Goal: Task Accomplishment & Management: Use online tool/utility

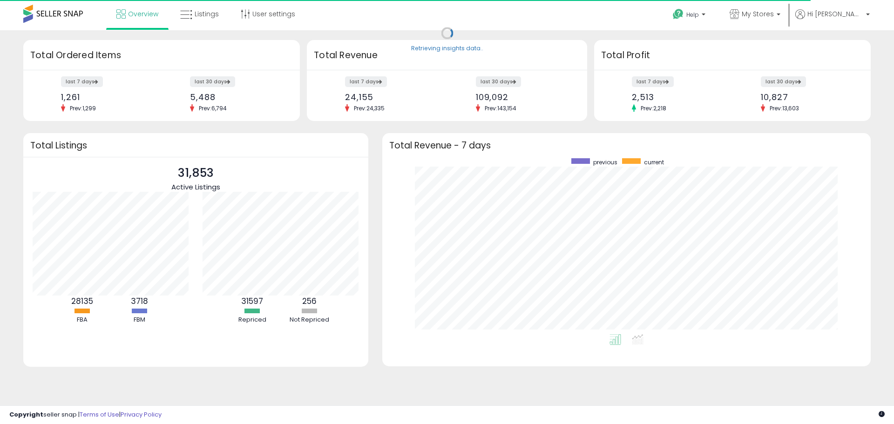
scroll to position [176, 470]
click at [780, 82] on label "last 30 days" at bounding box center [783, 82] width 46 height 12
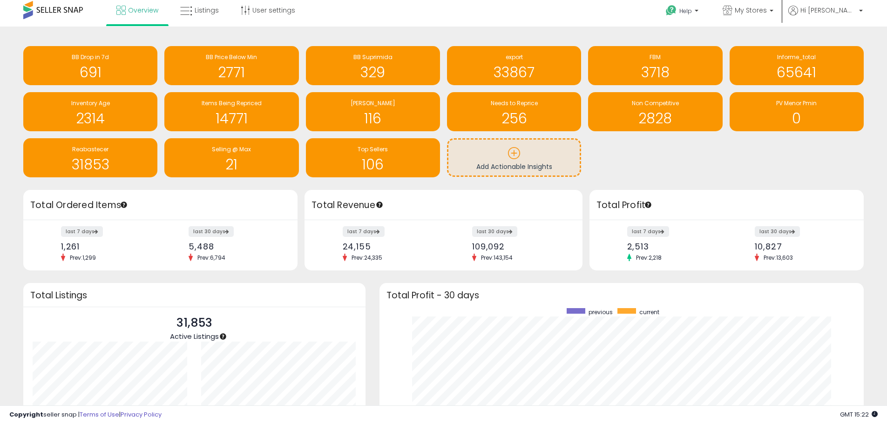
scroll to position [0, 0]
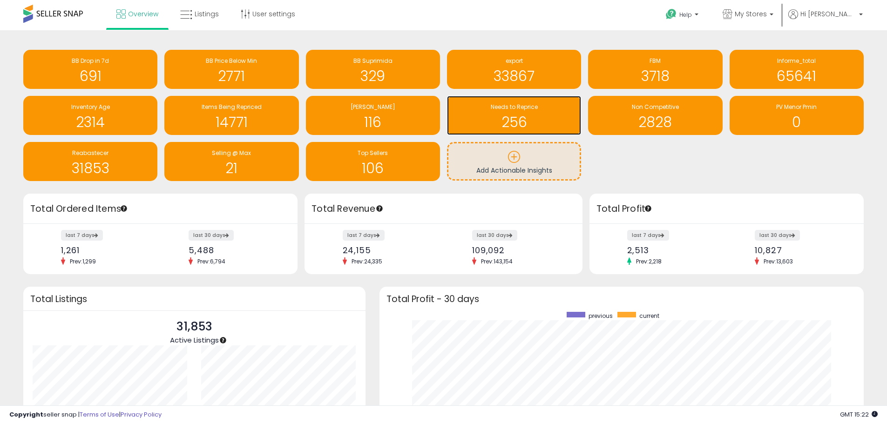
click at [501, 119] on h1 "256" at bounding box center [513, 121] width 125 height 15
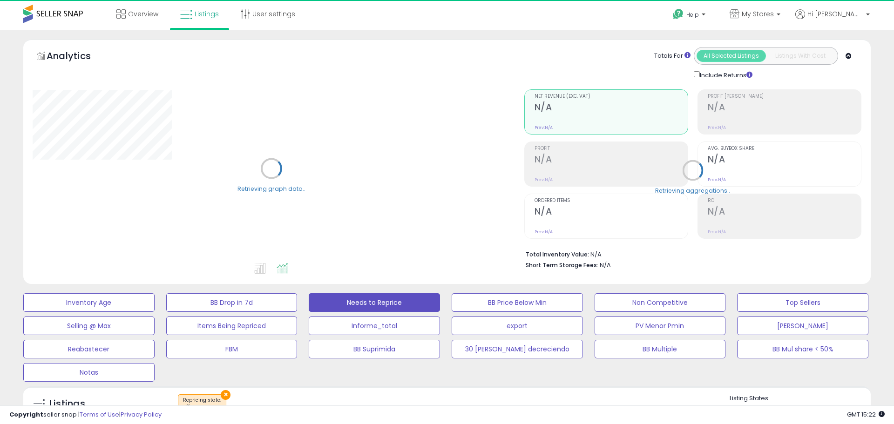
select select "**"
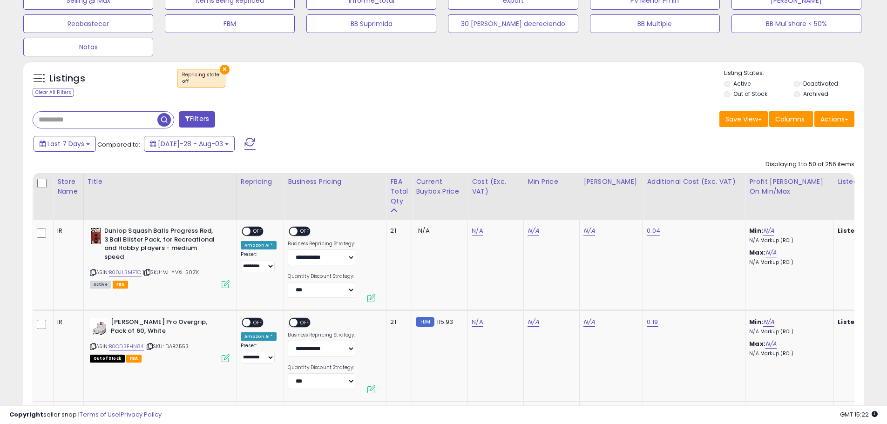
scroll to position [326, 0]
click at [152, 346] on icon at bounding box center [150, 345] width 6 height 5
click at [479, 230] on link "N/A" at bounding box center [476, 230] width 11 height 9
type input "**"
type input "*****"
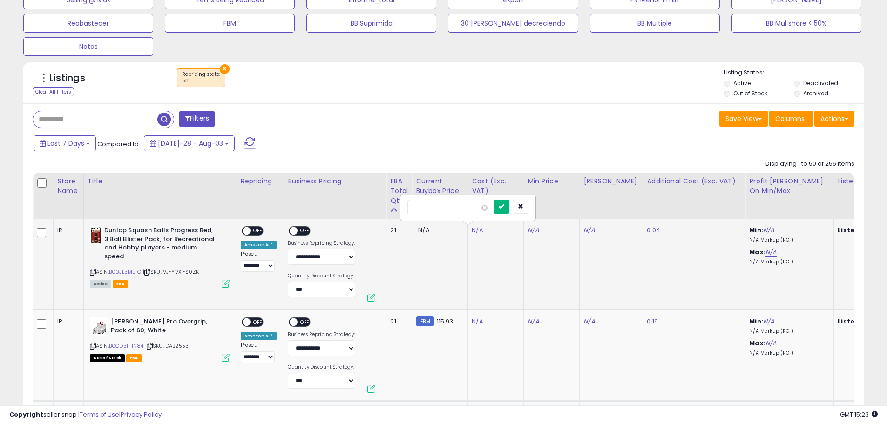
click at [509, 208] on button "submit" at bounding box center [501, 207] width 16 height 14
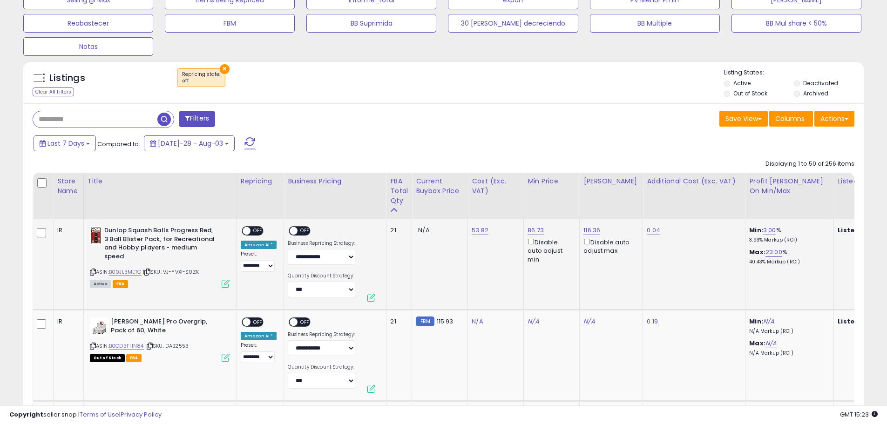
click at [301, 230] on span "OFF" at bounding box center [305, 231] width 15 height 8
click at [256, 229] on span "OFF" at bounding box center [257, 231] width 15 height 8
click at [471, 323] on link "N/A" at bounding box center [476, 321] width 11 height 9
type input "****"
click at [509, 299] on button "submit" at bounding box center [501, 298] width 16 height 14
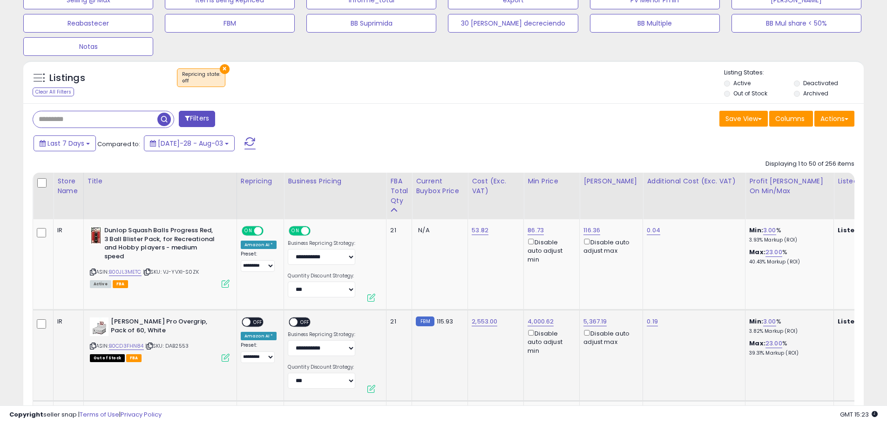
click at [300, 323] on span "OFF" at bounding box center [305, 322] width 15 height 8
click at [258, 321] on span "OFF" at bounding box center [257, 322] width 15 height 8
click at [94, 273] on icon at bounding box center [93, 271] width 6 height 5
click at [479, 235] on link "2,553.00" at bounding box center [479, 230] width 17 height 9
type input "**"
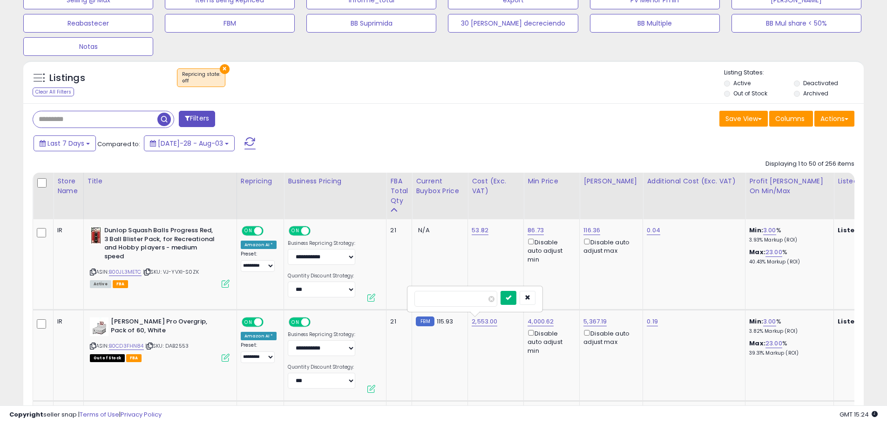
type input "*****"
click at [511, 298] on icon "submit" at bounding box center [508, 298] width 6 height 6
click at [480, 234] on link "53.82" at bounding box center [479, 230] width 17 height 9
type input "*"
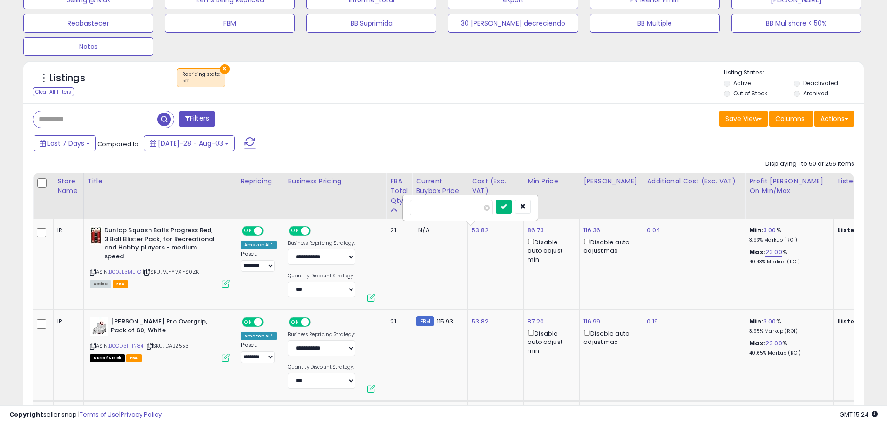
type input "***"
click at [511, 208] on button "submit" at bounding box center [504, 207] width 16 height 14
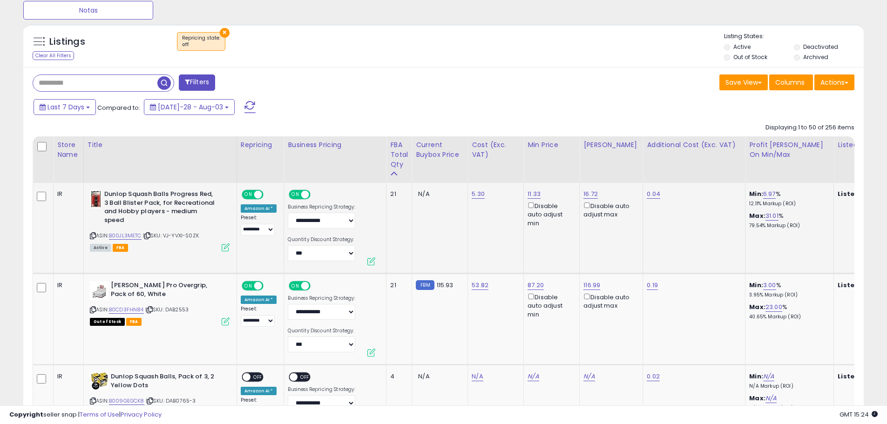
scroll to position [419, 0]
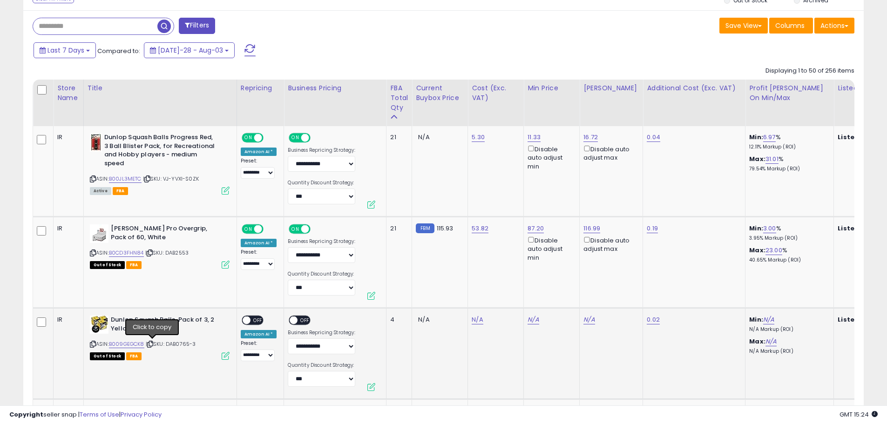
click at [152, 343] on icon at bounding box center [150, 344] width 6 height 5
click at [477, 322] on link "N/A" at bounding box center [476, 319] width 11 height 9
type input "*"
type input "****"
click at [504, 298] on icon "submit" at bounding box center [501, 296] width 6 height 6
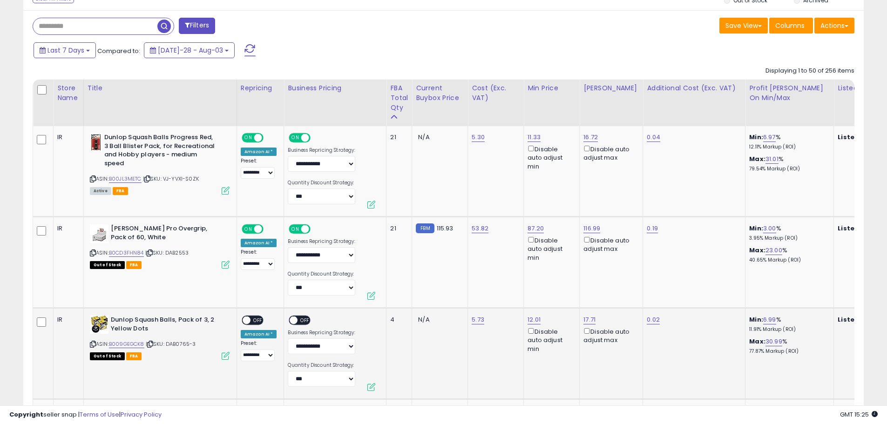
drag, startPoint x: 255, startPoint y: 321, endPoint x: 268, endPoint y: 323, distance: 12.8
click at [255, 320] on span "OFF" at bounding box center [257, 320] width 15 height 8
click at [305, 321] on span "OFF" at bounding box center [305, 320] width 15 height 8
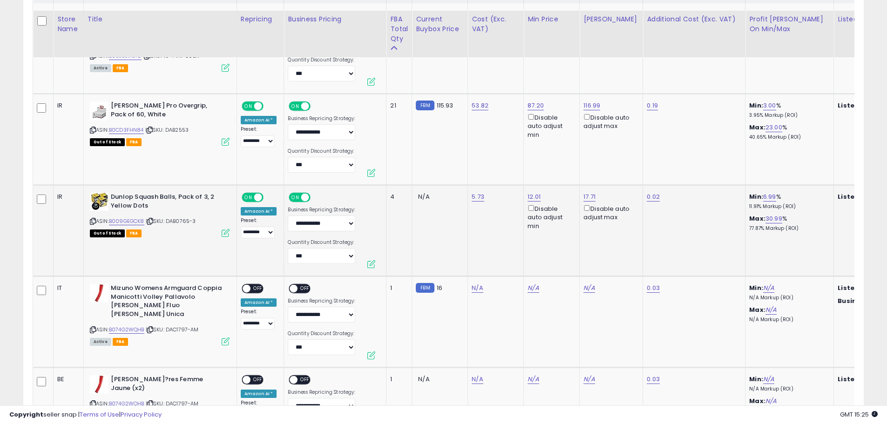
scroll to position [558, 0]
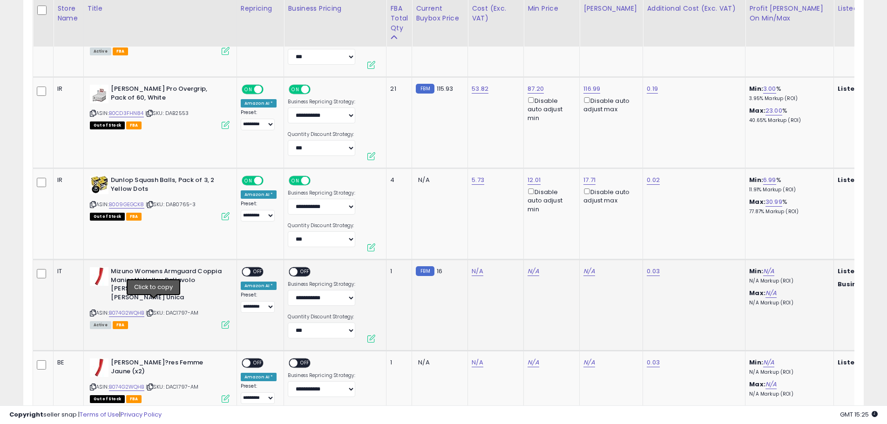
click at [153, 310] on icon at bounding box center [150, 312] width 6 height 5
click at [473, 273] on link "N/A" at bounding box center [476, 271] width 11 height 9
type input "*"
drag, startPoint x: 432, startPoint y: 248, endPoint x: 384, endPoint y: 249, distance: 47.9
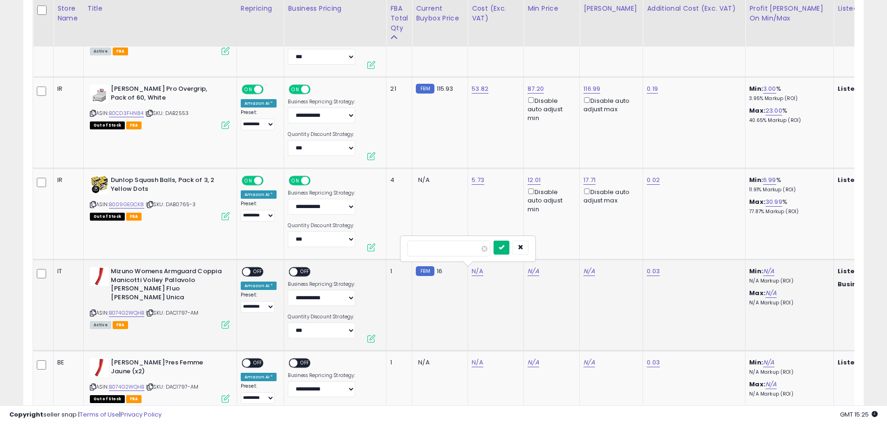
type input "****"
click at [509, 250] on button "submit" at bounding box center [501, 248] width 16 height 14
click at [258, 270] on span "OFF" at bounding box center [257, 272] width 15 height 8
click at [304, 273] on span "OFF" at bounding box center [305, 272] width 15 height 8
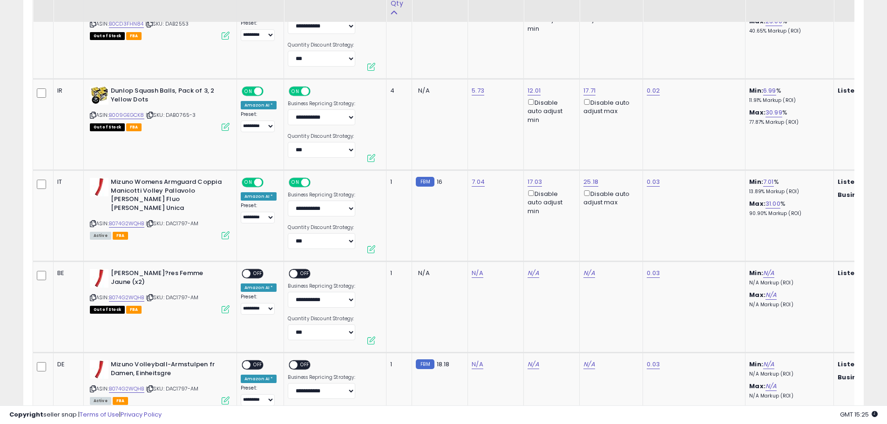
scroll to position [652, 0]
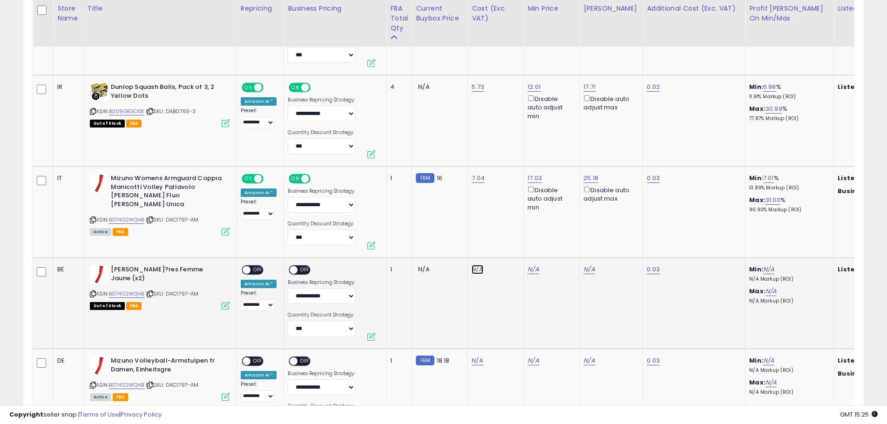
click at [476, 273] on link "N/A" at bounding box center [476, 269] width 11 height 9
type input "****"
click at [504, 246] on icon "submit" at bounding box center [501, 245] width 6 height 6
click at [302, 271] on span "OFF" at bounding box center [305, 270] width 15 height 8
click at [256, 271] on span "OFF" at bounding box center [257, 270] width 15 height 8
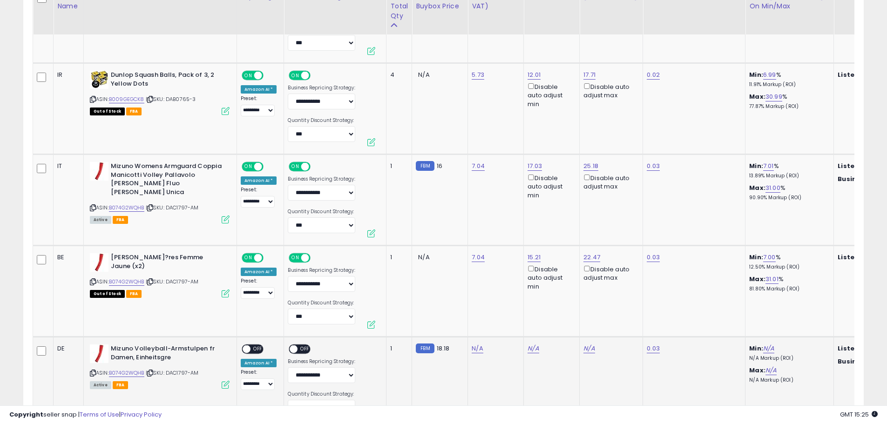
scroll to position [698, 0]
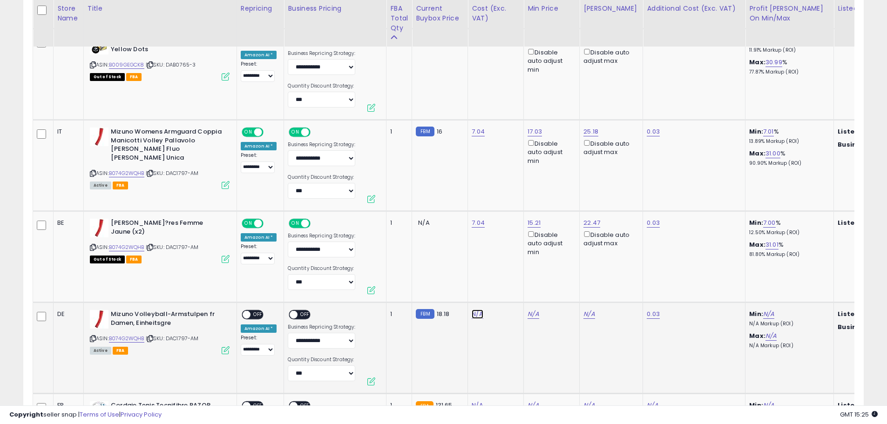
click at [471, 314] on link "N/A" at bounding box center [476, 313] width 11 height 9
type input "****"
click at [504, 291] on icon "submit" at bounding box center [501, 290] width 6 height 6
drag, startPoint x: 259, startPoint y: 314, endPoint x: 264, endPoint y: 314, distance: 5.1
click at [259, 314] on span "OFF" at bounding box center [257, 315] width 15 height 8
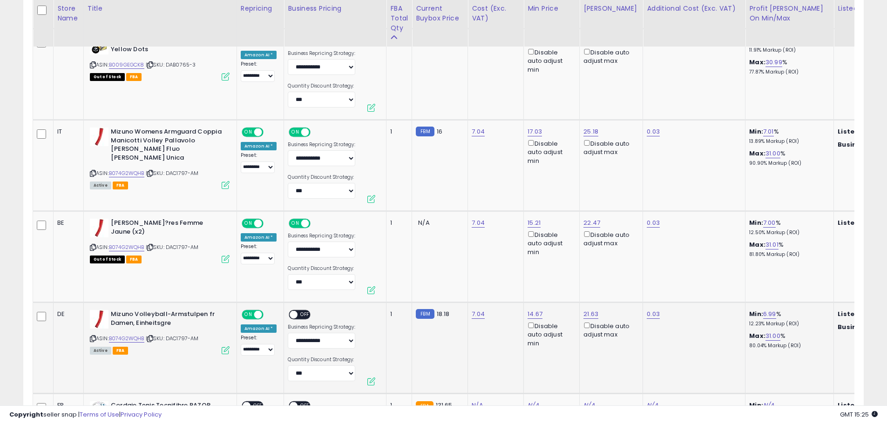
click at [298, 314] on span "OFF" at bounding box center [305, 315] width 15 height 8
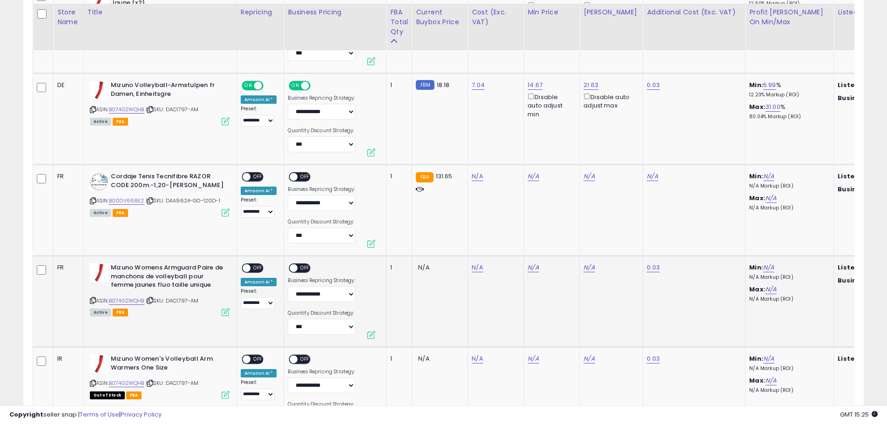
scroll to position [931, 0]
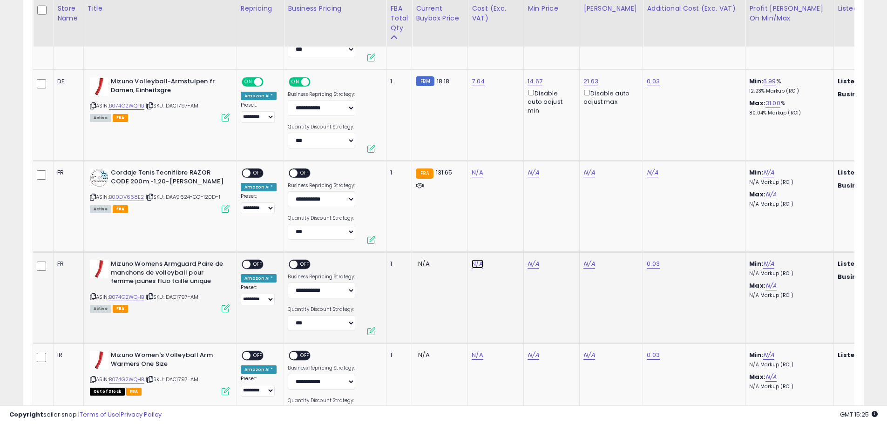
click at [477, 177] on link "N/A" at bounding box center [476, 172] width 11 height 9
type input "****"
click at [504, 242] on icon "submit" at bounding box center [501, 240] width 6 height 6
click at [300, 265] on span "OFF" at bounding box center [305, 265] width 15 height 8
click at [255, 265] on span "OFF" at bounding box center [257, 265] width 15 height 8
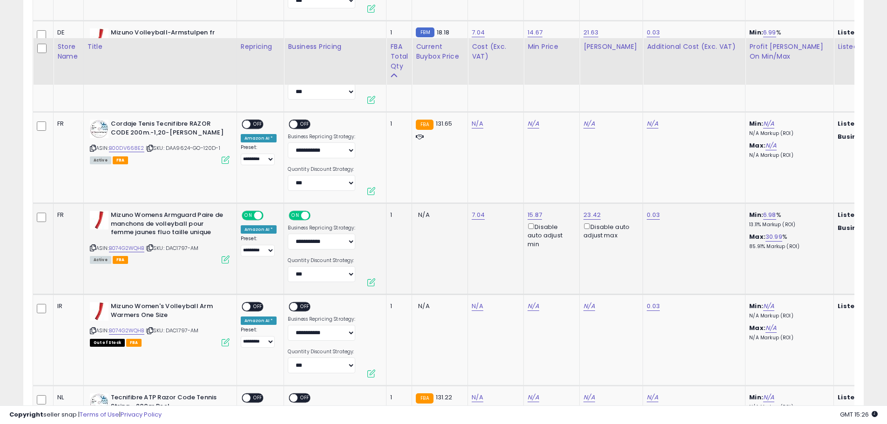
scroll to position [1024, 0]
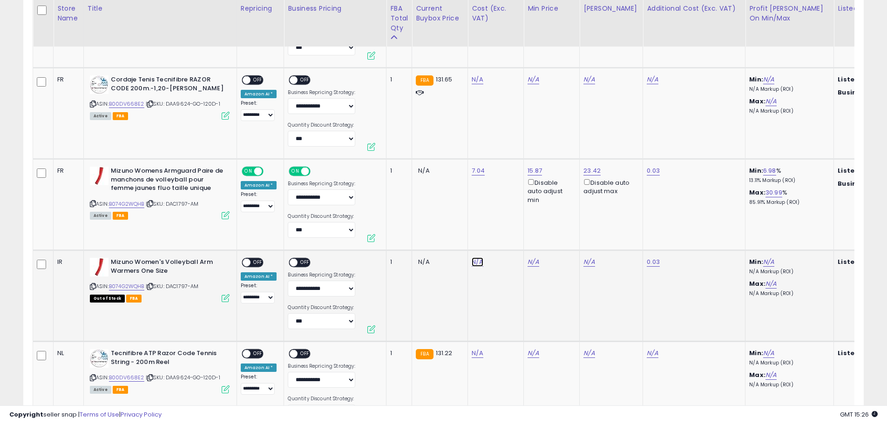
click at [472, 84] on link "N/A" at bounding box center [476, 79] width 11 height 9
type input "****"
click at [509, 243] on button "submit" at bounding box center [501, 238] width 16 height 14
click at [259, 264] on span "OFF" at bounding box center [257, 263] width 15 height 8
click at [299, 262] on span "OFF" at bounding box center [305, 263] width 15 height 8
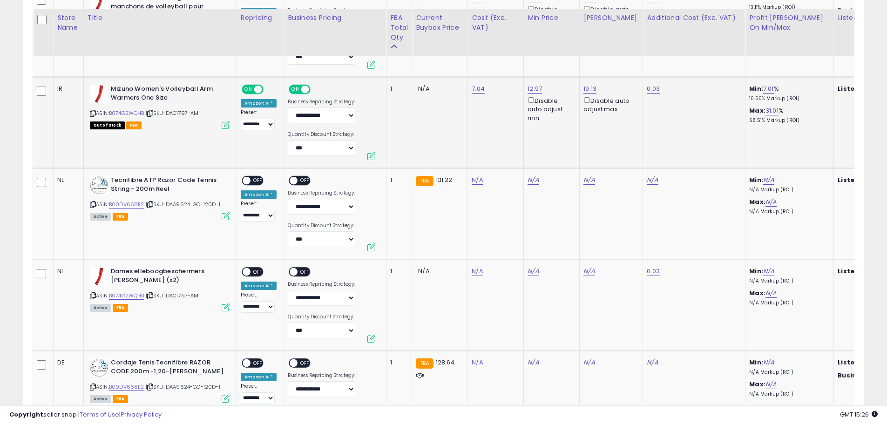
scroll to position [1210, 0]
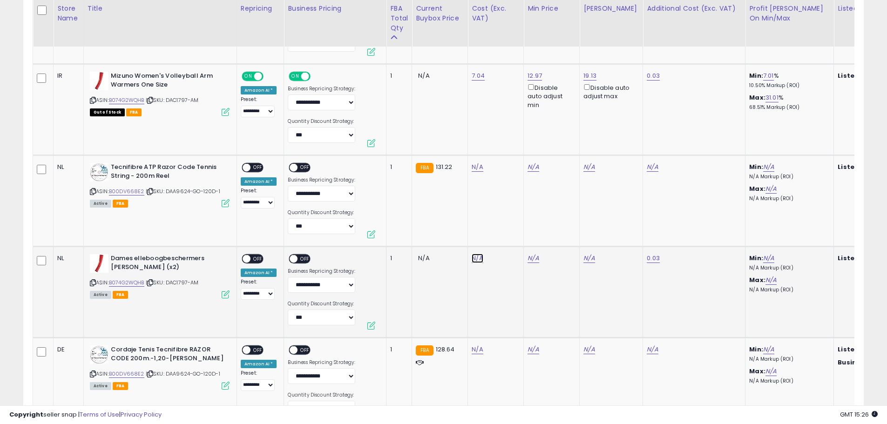
click at [450, 234] on input "number" at bounding box center [448, 236] width 83 height 16
type input "****"
click at [504, 237] on icon "submit" at bounding box center [501, 234] width 6 height 6
click at [299, 259] on span "OFF" at bounding box center [305, 259] width 15 height 8
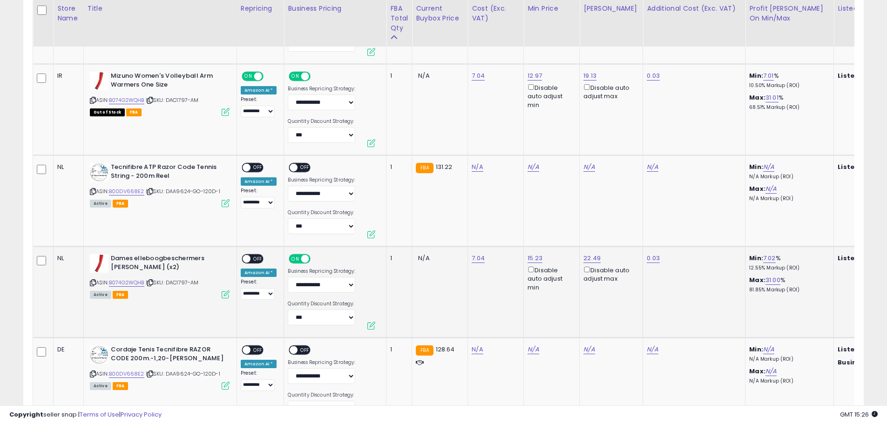
click at [259, 259] on span "OFF" at bounding box center [257, 259] width 15 height 8
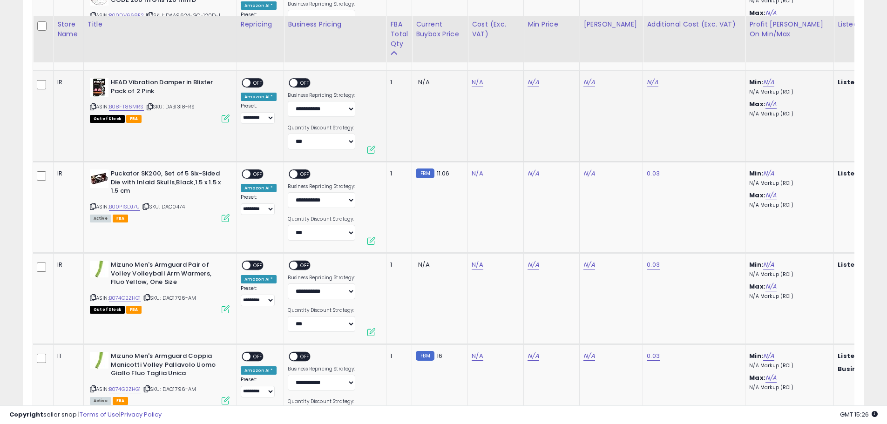
scroll to position [1675, 0]
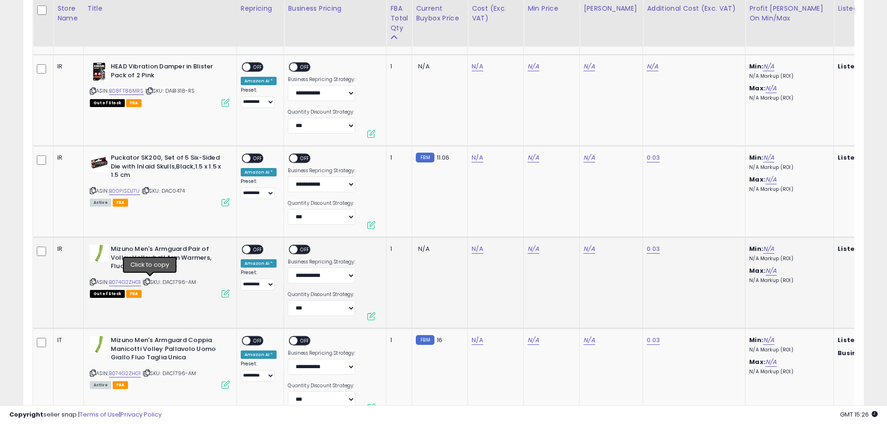
click at [148, 281] on icon at bounding box center [147, 281] width 6 height 5
drag, startPoint x: 430, startPoint y: 226, endPoint x: 379, endPoint y: 226, distance: 51.2
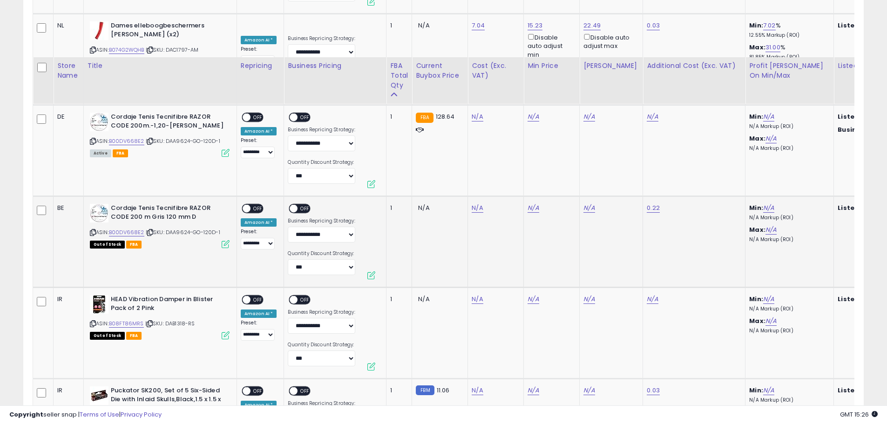
scroll to position [1582, 0]
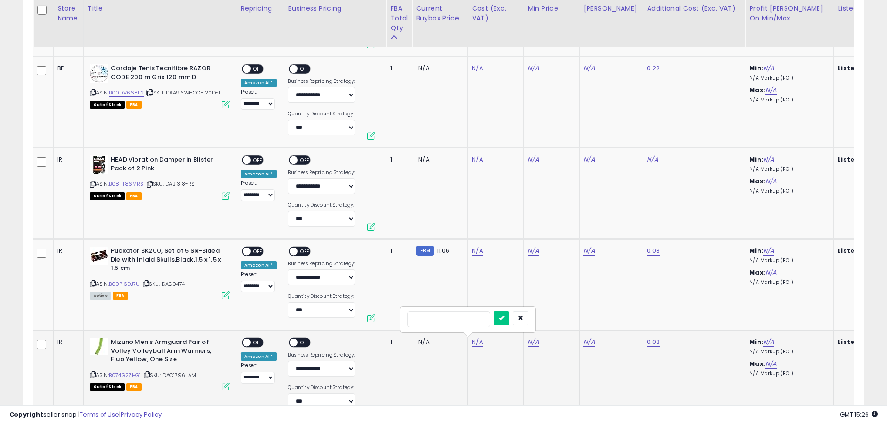
type input "*"
drag, startPoint x: 450, startPoint y: 320, endPoint x: 383, endPoint y: 316, distance: 67.6
type input "****"
click at [509, 316] on button "submit" at bounding box center [501, 318] width 16 height 14
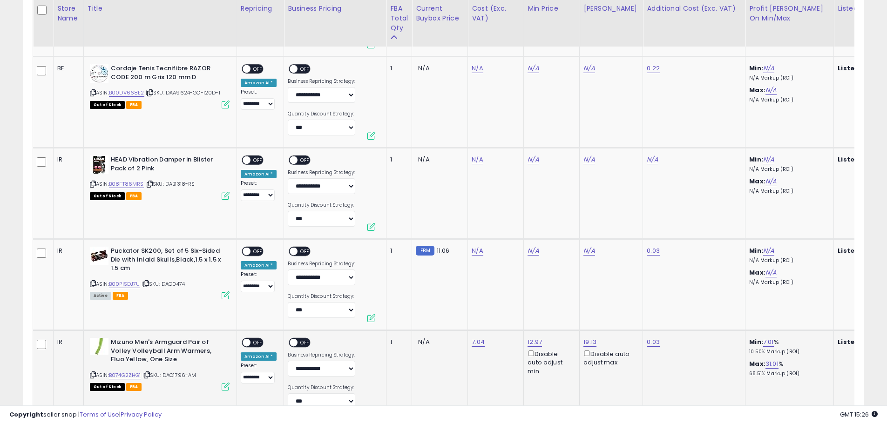
click at [257, 342] on span "OFF" at bounding box center [257, 343] width 15 height 8
click at [307, 343] on span "OFF" at bounding box center [305, 343] width 15 height 8
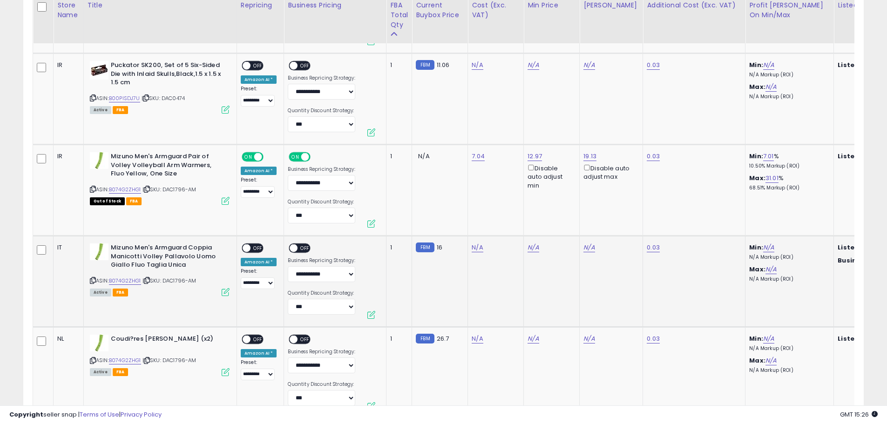
scroll to position [1768, 0]
type input "****"
click at [509, 225] on button "submit" at bounding box center [501, 223] width 16 height 14
click at [253, 248] on span "OFF" at bounding box center [257, 248] width 15 height 8
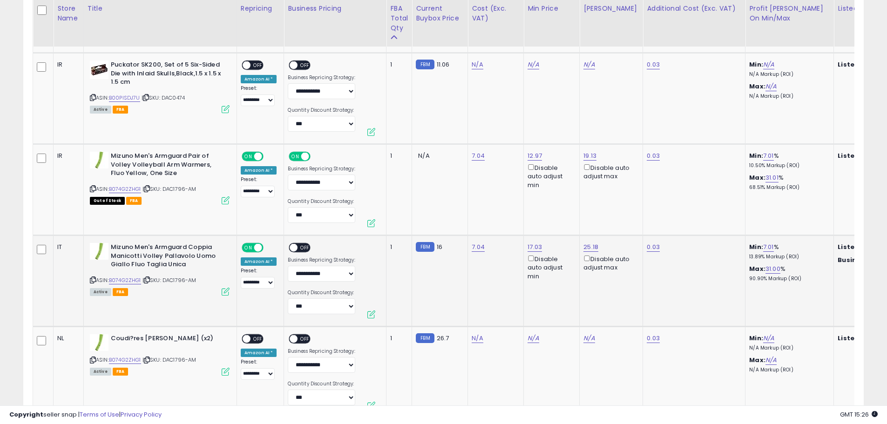
click at [307, 247] on span "OFF" at bounding box center [305, 248] width 15 height 8
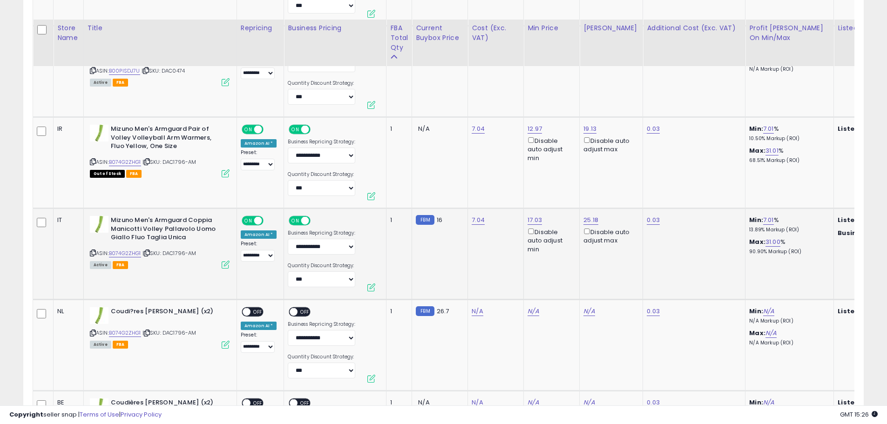
scroll to position [1815, 0]
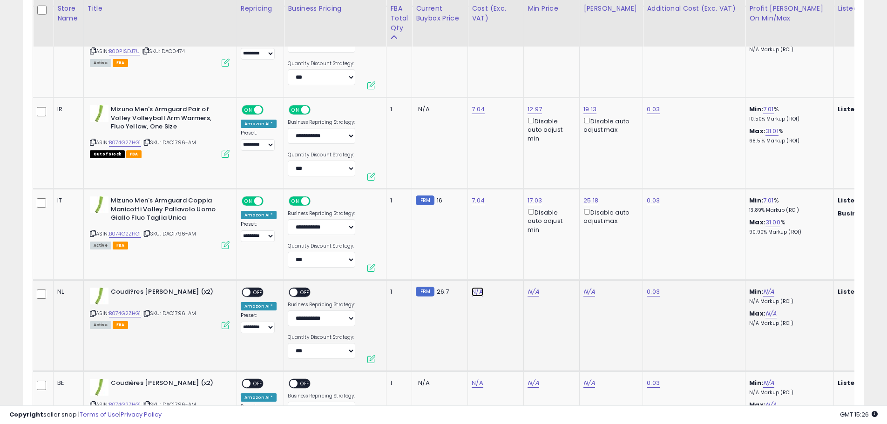
type input "****"
click at [504, 266] on icon "submit" at bounding box center [501, 268] width 6 height 6
click at [256, 292] on span "OFF" at bounding box center [257, 293] width 15 height 8
click at [298, 291] on span "OFF" at bounding box center [305, 293] width 15 height 8
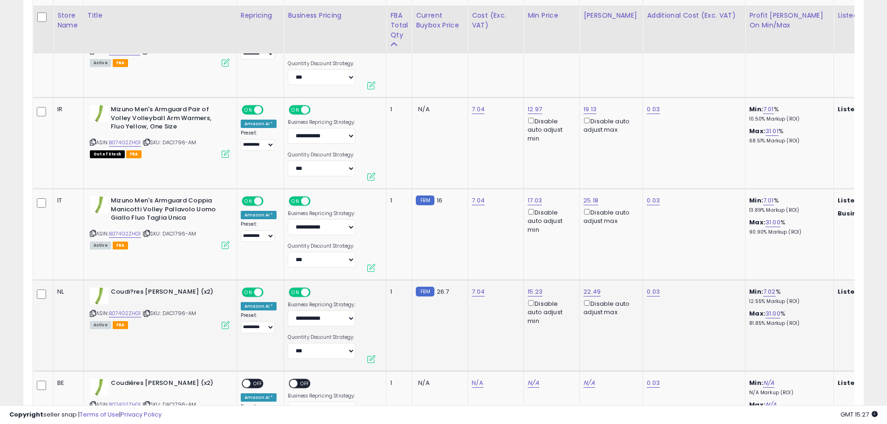
scroll to position [1908, 0]
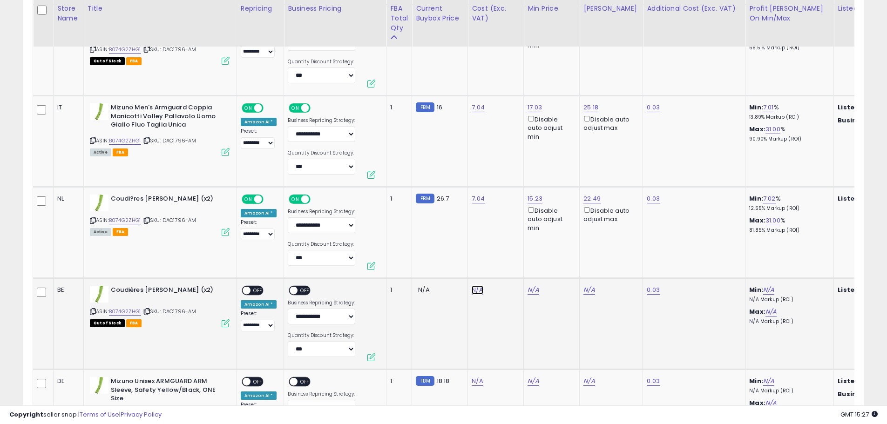
type input "****"
click at [504, 268] on icon "submit" at bounding box center [501, 266] width 6 height 6
click at [253, 291] on span "OFF" at bounding box center [257, 291] width 15 height 8
click at [305, 292] on span "OFF" at bounding box center [305, 291] width 15 height 8
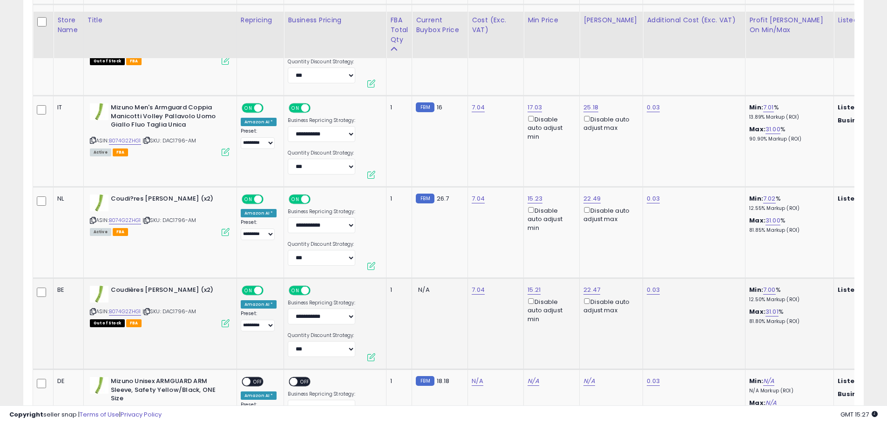
scroll to position [2001, 0]
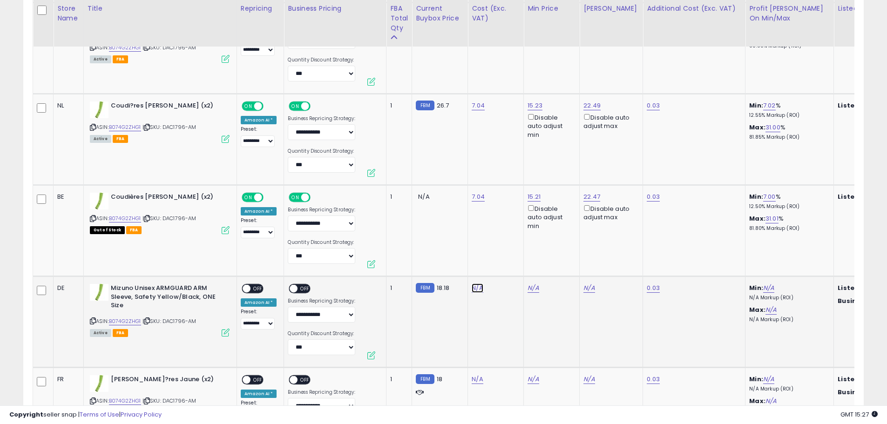
type input "****"
click at [504, 262] on icon "submit" at bounding box center [501, 264] width 6 height 6
click at [255, 289] on span "OFF" at bounding box center [257, 289] width 15 height 8
click at [300, 288] on span "OFF" at bounding box center [305, 289] width 15 height 8
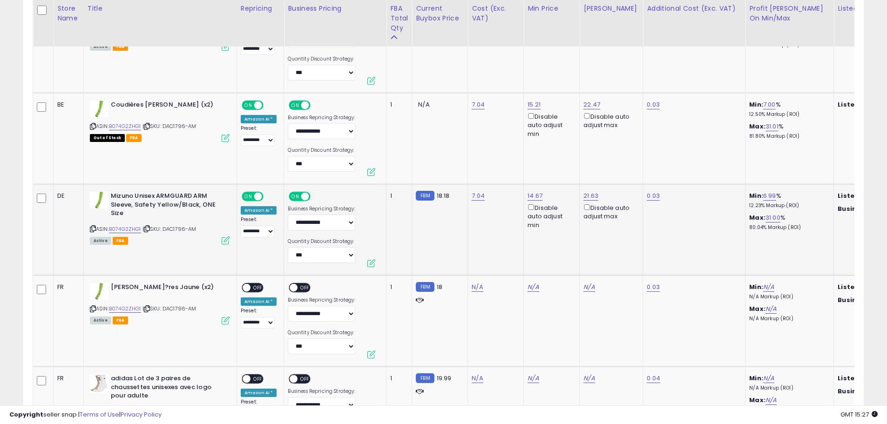
scroll to position [2094, 0]
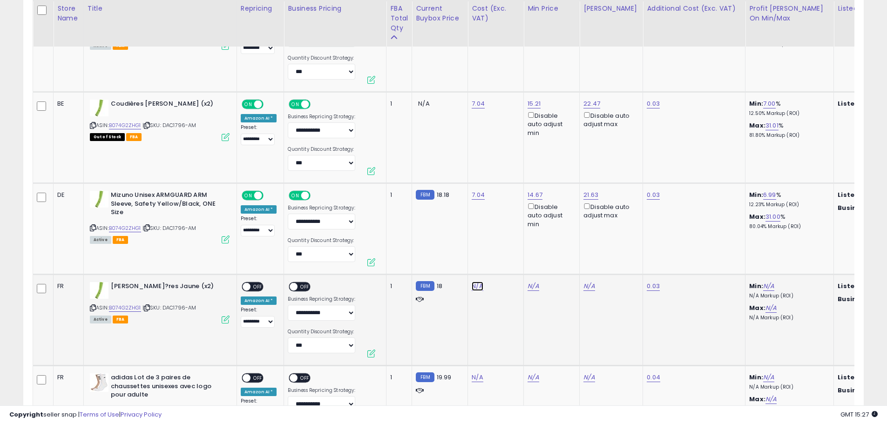
type input "****"
click at [504, 264] on icon "submit" at bounding box center [501, 262] width 6 height 6
click at [257, 287] on span "OFF" at bounding box center [257, 287] width 15 height 8
click at [301, 286] on span "OFF" at bounding box center [305, 287] width 15 height 8
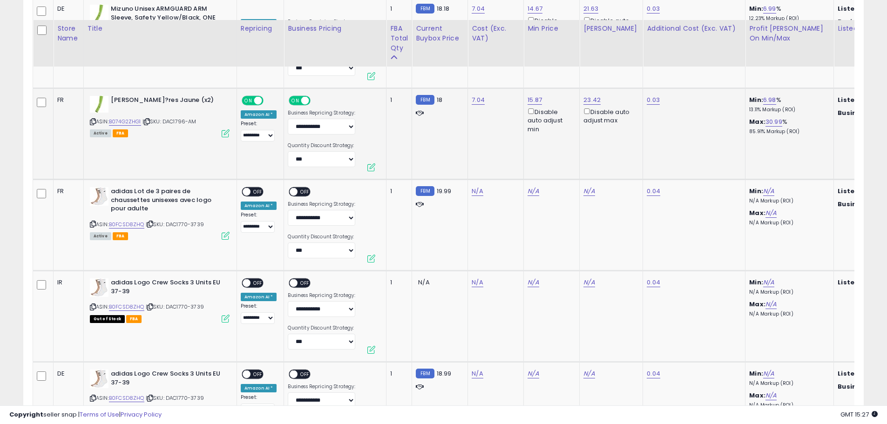
scroll to position [2373, 0]
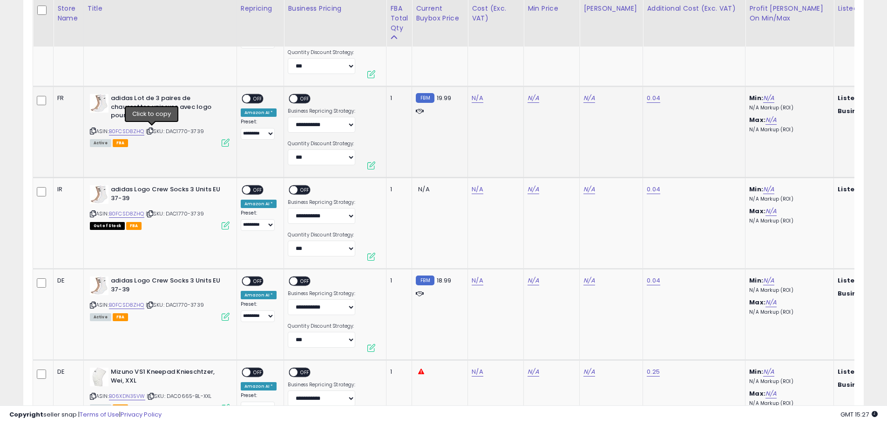
click at [152, 131] on icon at bounding box center [150, 130] width 6 height 5
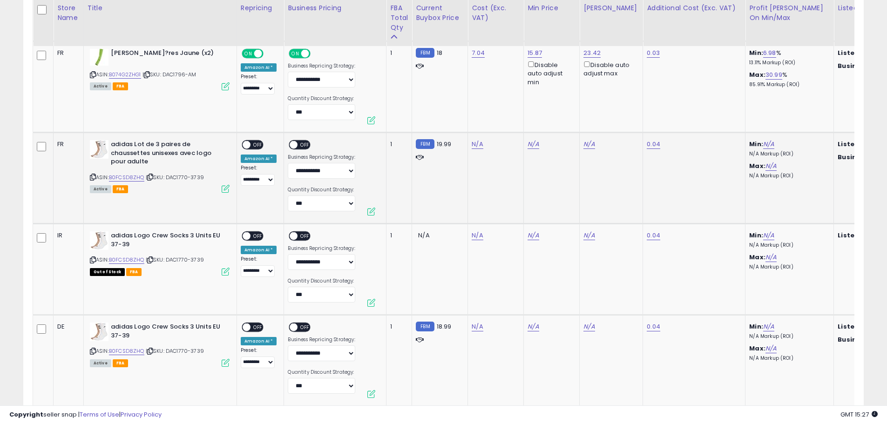
scroll to position [2327, 0]
type input "*"
drag, startPoint x: 434, startPoint y: 119, endPoint x: 378, endPoint y: 119, distance: 55.8
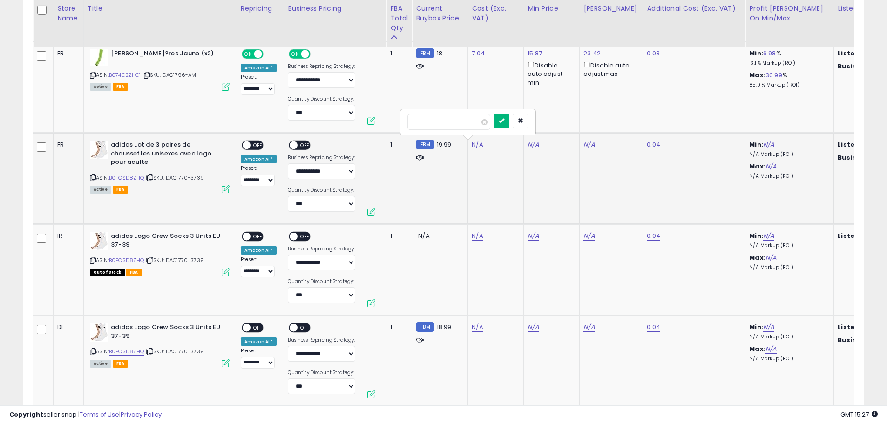
type input "****"
click at [509, 124] on button "submit" at bounding box center [501, 121] width 16 height 14
type input "****"
click at [509, 214] on button "submit" at bounding box center [501, 212] width 16 height 14
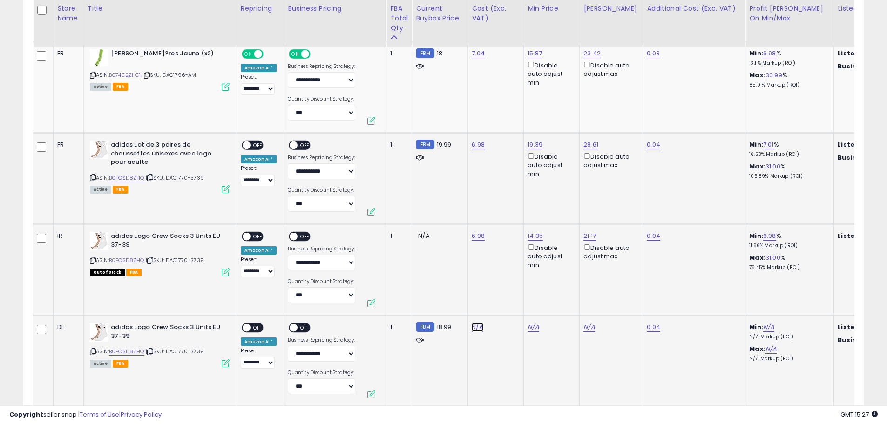
click at [458, 303] on input "number" at bounding box center [448, 304] width 83 height 16
type input "****"
click at [504, 305] on icon "submit" at bounding box center [501, 303] width 6 height 6
click at [256, 145] on span "OFF" at bounding box center [257, 145] width 15 height 8
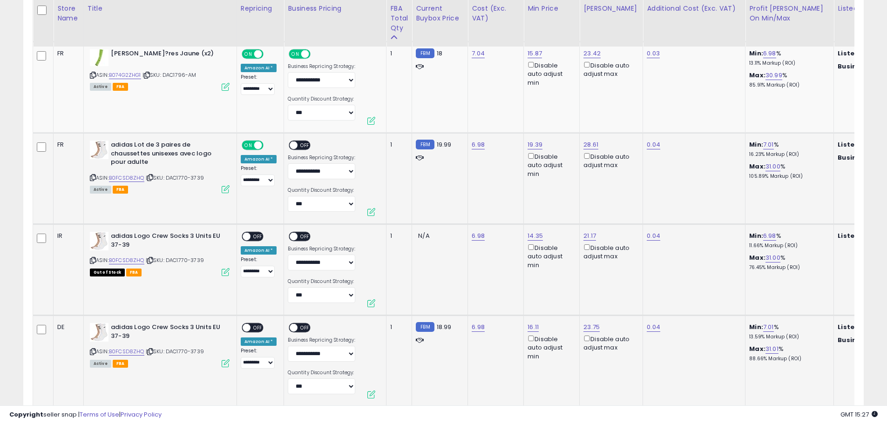
click at [299, 146] on span "OFF" at bounding box center [305, 145] width 15 height 8
click at [259, 233] on span "OFF" at bounding box center [257, 237] width 15 height 8
click at [302, 235] on span "OFF" at bounding box center [305, 237] width 15 height 8
click at [256, 326] on span "OFF" at bounding box center [257, 328] width 15 height 8
click at [302, 328] on span "OFF" at bounding box center [305, 328] width 15 height 8
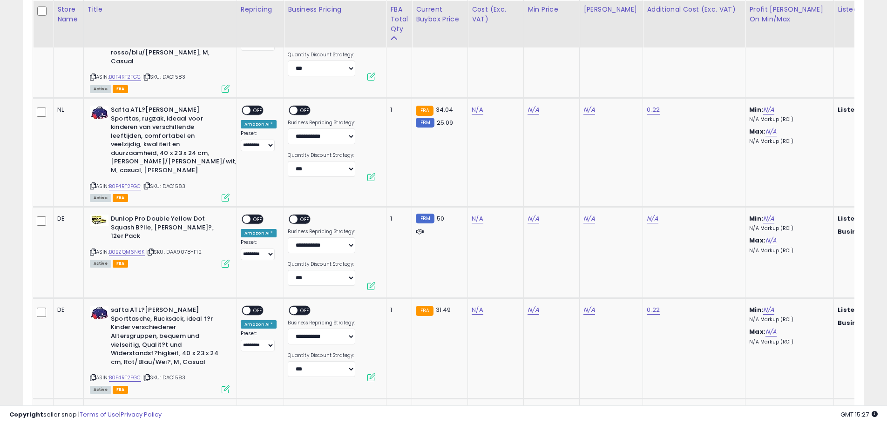
scroll to position [3211, 0]
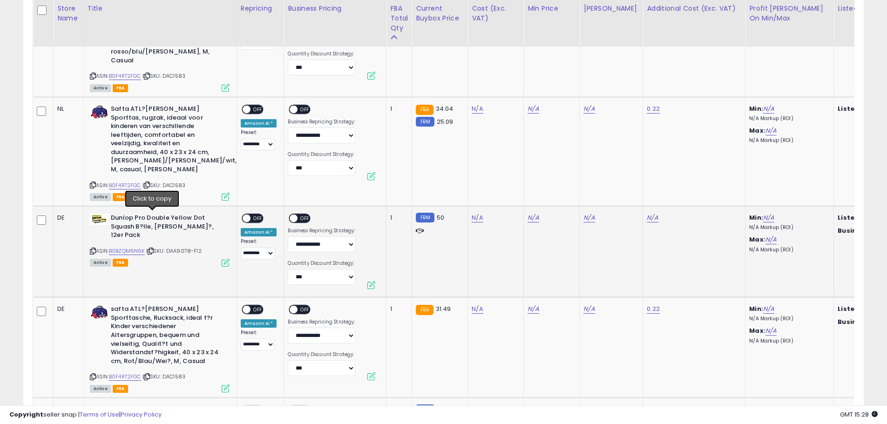
click at [153, 249] on icon at bounding box center [151, 251] width 6 height 5
type input "**"
type input "*****"
click at [509, 164] on button "submit" at bounding box center [501, 168] width 16 height 14
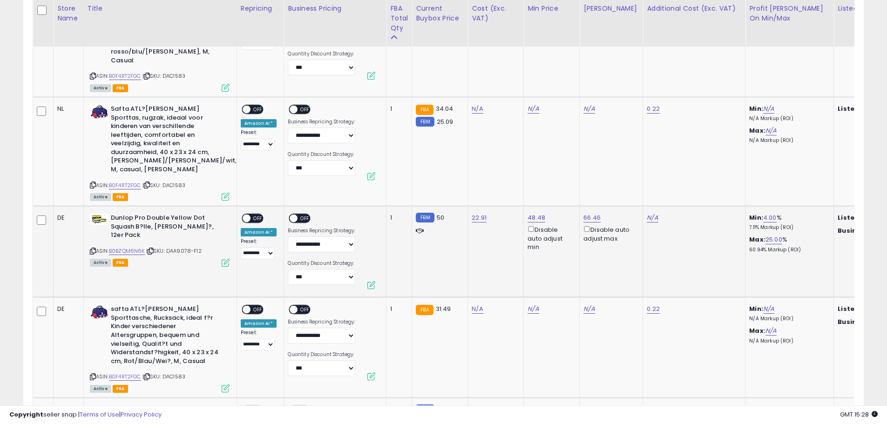
click at [299, 215] on span "OFF" at bounding box center [305, 219] width 15 height 8
click at [257, 215] on span "OFF" at bounding box center [257, 219] width 15 height 8
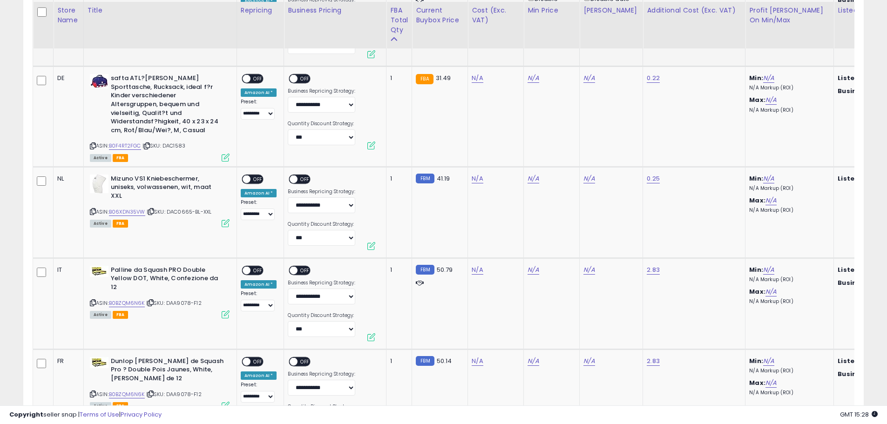
scroll to position [3444, 0]
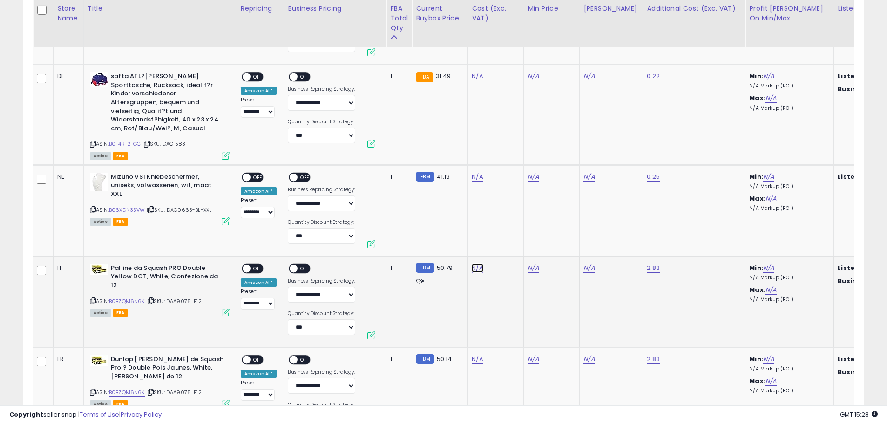
type input "**"
type input "*****"
click at [504, 216] on icon "submit" at bounding box center [501, 218] width 6 height 6
click at [300, 264] on span "OFF" at bounding box center [305, 268] width 15 height 8
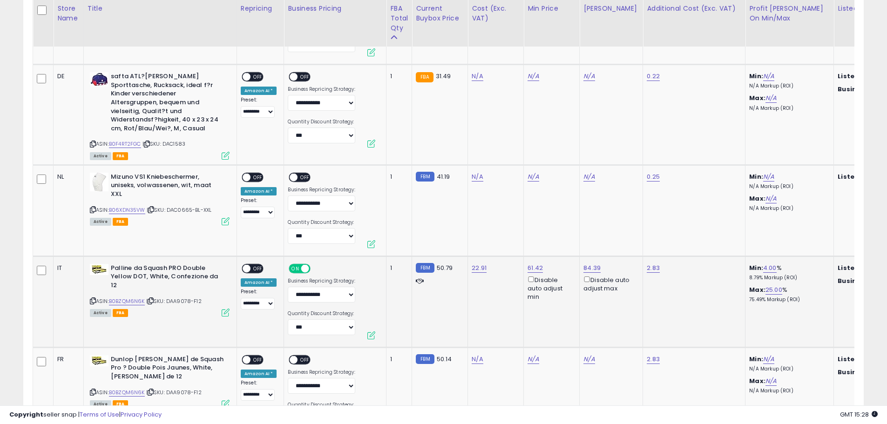
click at [257, 264] on span "OFF" at bounding box center [257, 268] width 15 height 8
type input "**"
type input "*****"
click at [504, 308] on icon "submit" at bounding box center [501, 309] width 6 height 6
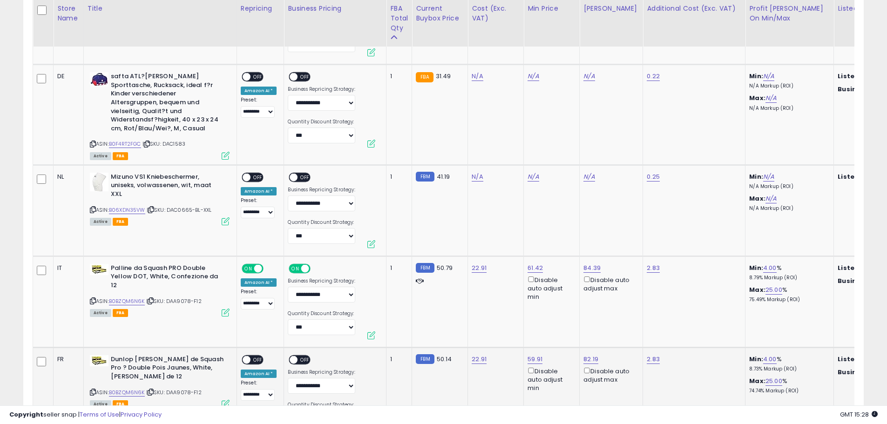
click at [302, 356] on span "OFF" at bounding box center [305, 360] width 15 height 8
click at [255, 356] on span "OFF" at bounding box center [257, 360] width 15 height 8
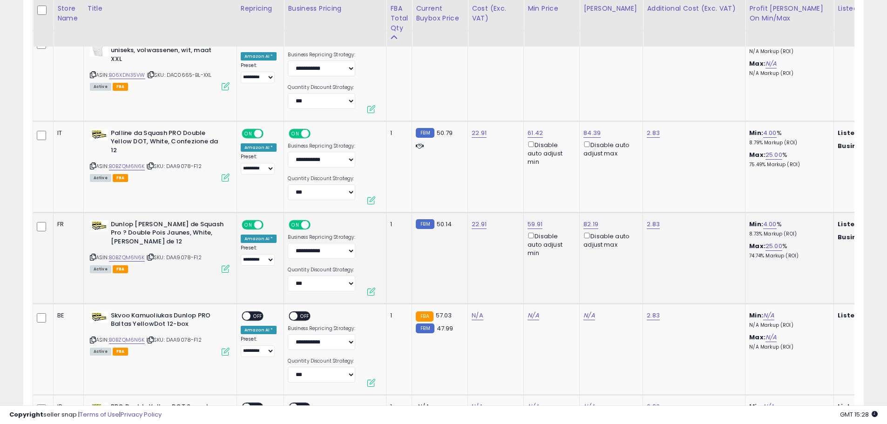
scroll to position [3630, 0]
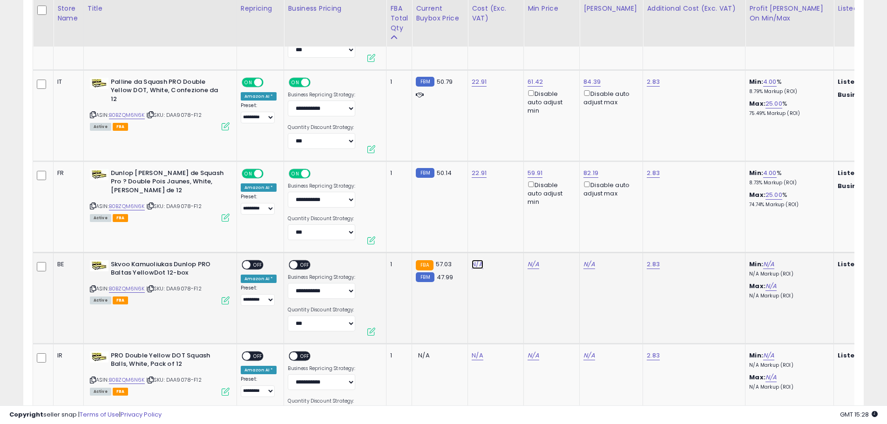
type input "**"
type input "*****"
click at [504, 215] on icon "submit" at bounding box center [501, 214] width 6 height 6
click at [304, 261] on span "OFF" at bounding box center [305, 265] width 15 height 8
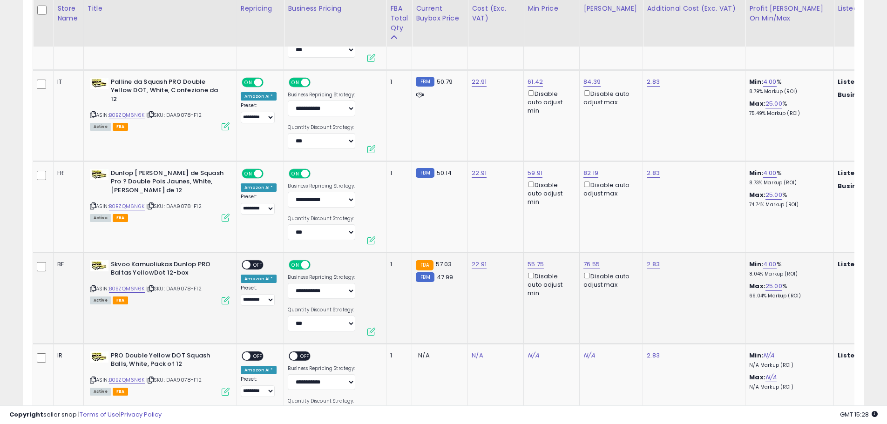
drag, startPoint x: 257, startPoint y: 239, endPoint x: 262, endPoint y: 241, distance: 5.2
click at [256, 261] on span "OFF" at bounding box center [257, 265] width 15 height 8
type input "**"
type input "*****"
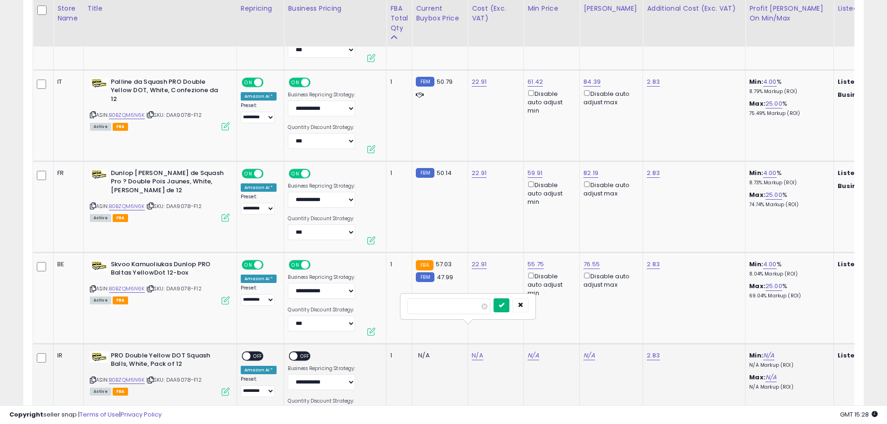
click at [509, 309] on button "submit" at bounding box center [501, 305] width 16 height 14
click at [299, 352] on span "OFF" at bounding box center [305, 356] width 15 height 8
click at [258, 352] on span "OFF" at bounding box center [257, 356] width 15 height 8
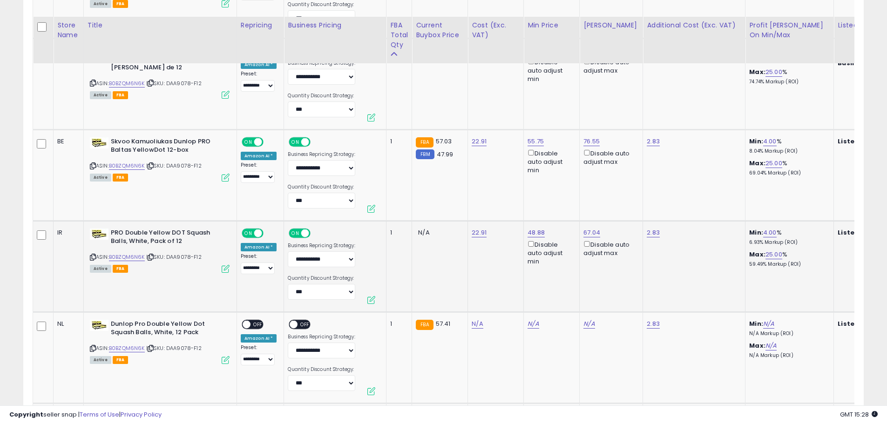
scroll to position [3770, 0]
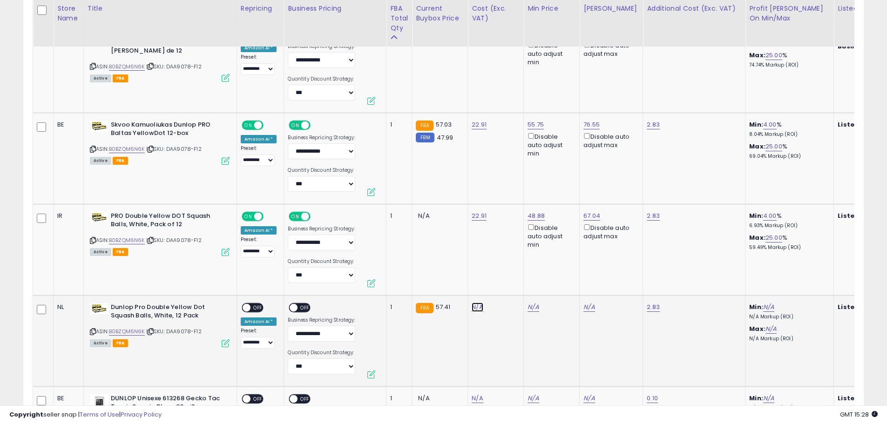
type input "**"
type input "*****"
click at [509, 258] on button "submit" at bounding box center [501, 257] width 16 height 14
click at [299, 303] on span "OFF" at bounding box center [305, 307] width 15 height 8
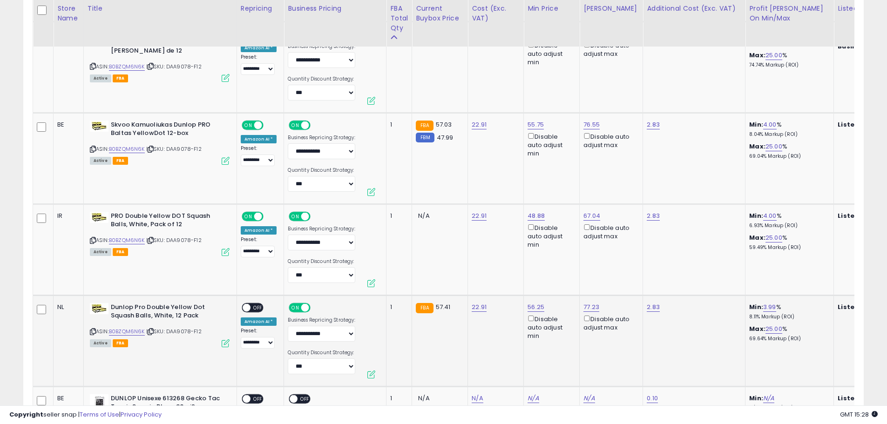
click at [254, 303] on span "OFF" at bounding box center [257, 307] width 15 height 8
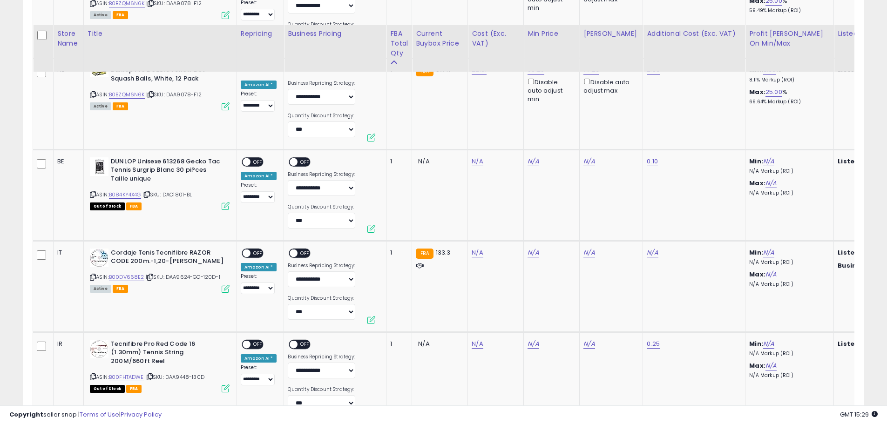
scroll to position [4002, 0]
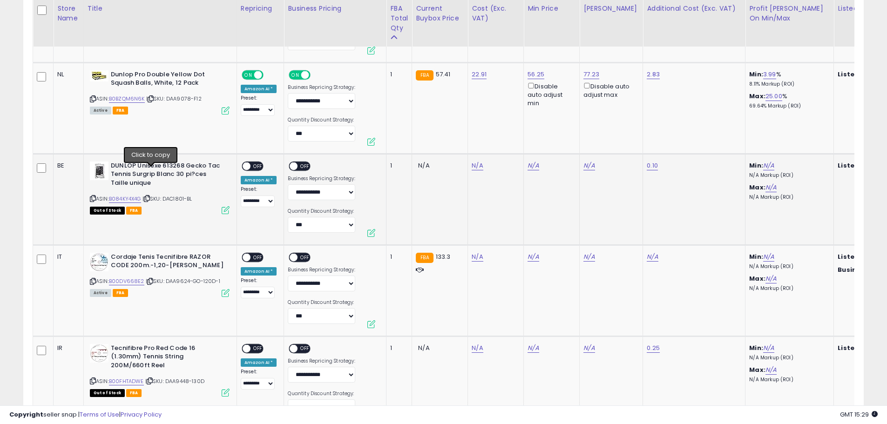
click at [150, 196] on icon at bounding box center [147, 198] width 6 height 5
click at [455, 120] on input "number" at bounding box center [448, 116] width 83 height 16
type input "**"
drag, startPoint x: 433, startPoint y: 119, endPoint x: 381, endPoint y: 117, distance: 51.7
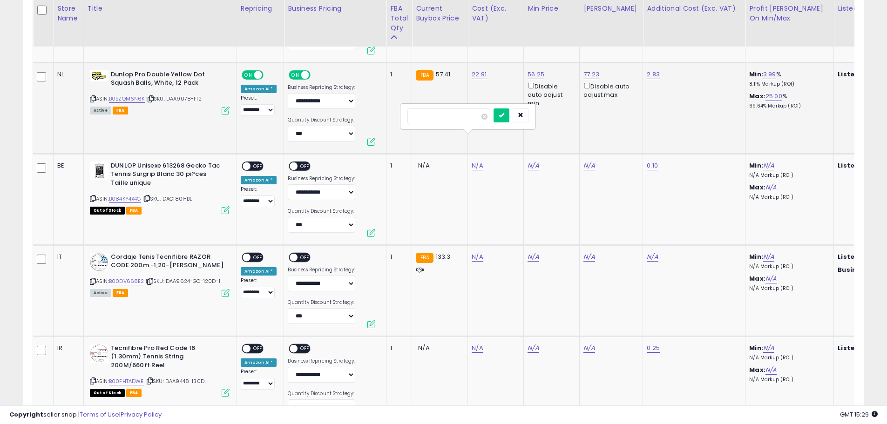
type input "*****"
click at [504, 115] on icon "submit" at bounding box center [501, 115] width 6 height 6
click at [254, 162] on span "OFF" at bounding box center [257, 166] width 15 height 8
click at [302, 162] on span "OFF" at bounding box center [305, 166] width 15 height 8
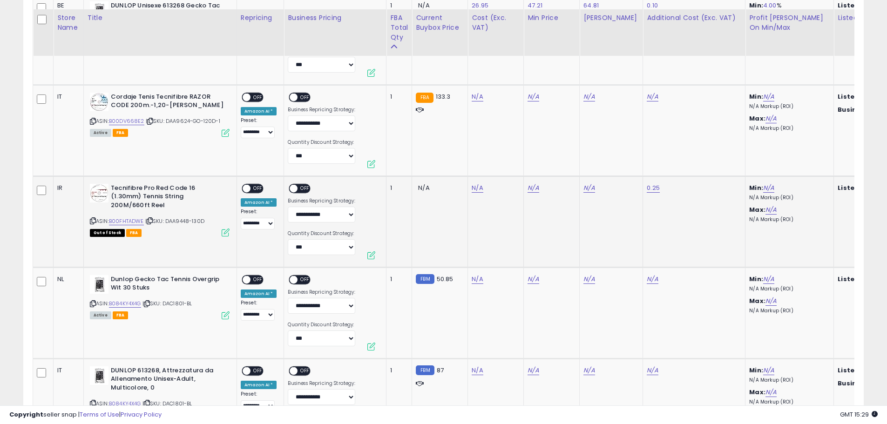
scroll to position [4188, 0]
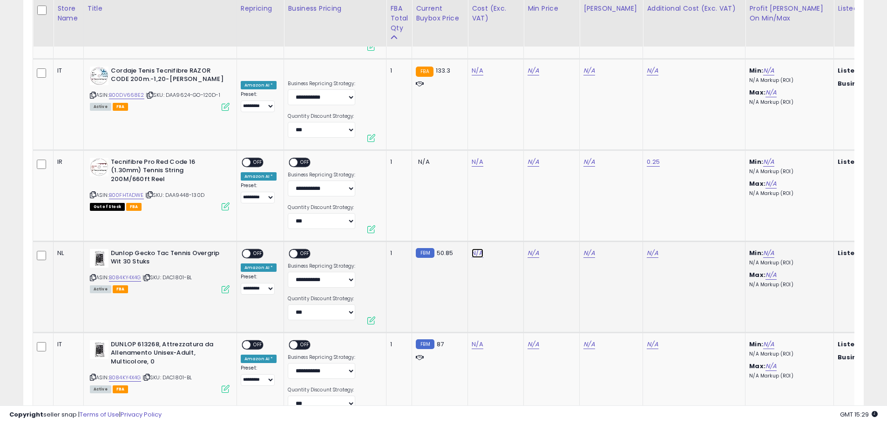
type input "*****"
click at [509, 207] on button "submit" at bounding box center [501, 203] width 16 height 14
click at [257, 249] on span "OFF" at bounding box center [257, 253] width 15 height 8
click at [301, 249] on span "OFF" at bounding box center [305, 253] width 15 height 8
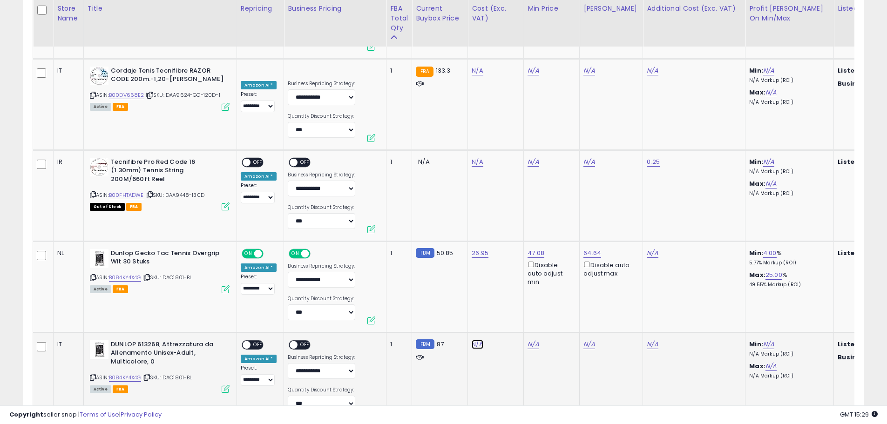
type input "*****"
click at [504, 294] on icon "submit" at bounding box center [501, 294] width 6 height 6
click at [257, 341] on span "OFF" at bounding box center [257, 345] width 15 height 8
click at [305, 341] on span "OFF" at bounding box center [305, 345] width 15 height 8
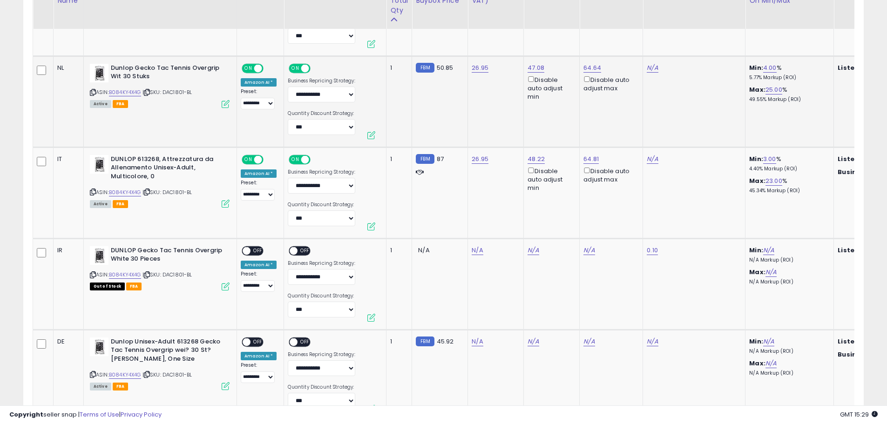
scroll to position [4375, 0]
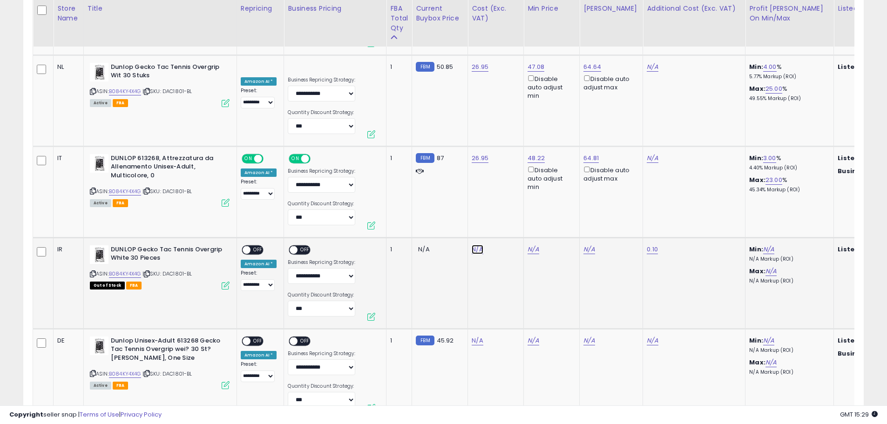
click at [451, 207] on input "number" at bounding box center [448, 200] width 83 height 16
type input "*****"
click at [509, 197] on button "submit" at bounding box center [501, 199] width 16 height 14
click at [258, 246] on span "OFF" at bounding box center [257, 250] width 15 height 8
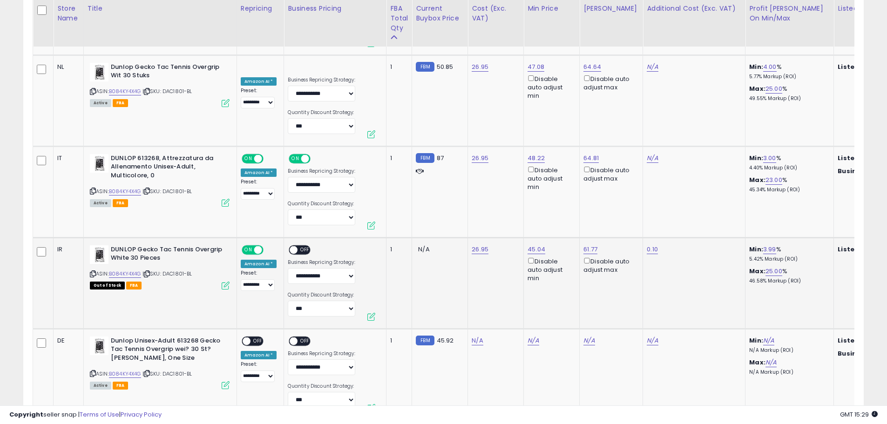
click at [304, 246] on span "OFF" at bounding box center [305, 250] width 15 height 8
click at [450, 290] on input "number" at bounding box center [448, 291] width 83 height 16
type input "*****"
click at [509, 289] on button "submit" at bounding box center [501, 290] width 16 height 14
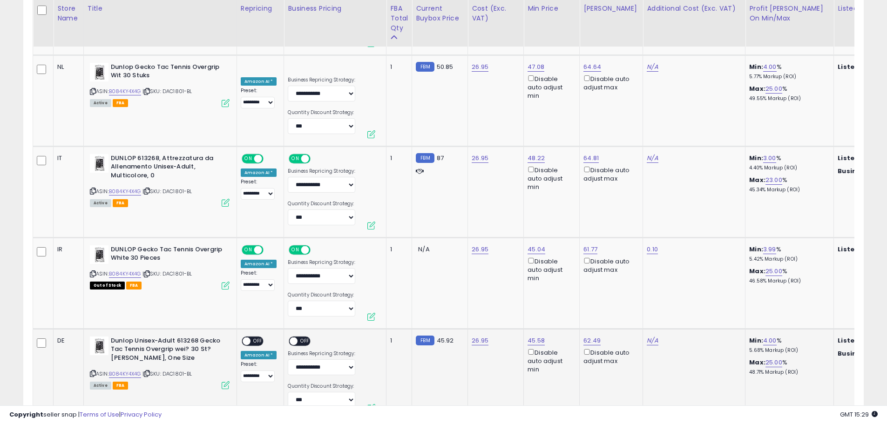
click at [256, 337] on span "OFF" at bounding box center [257, 341] width 15 height 8
click at [304, 337] on span "OFF" at bounding box center [305, 341] width 15 height 8
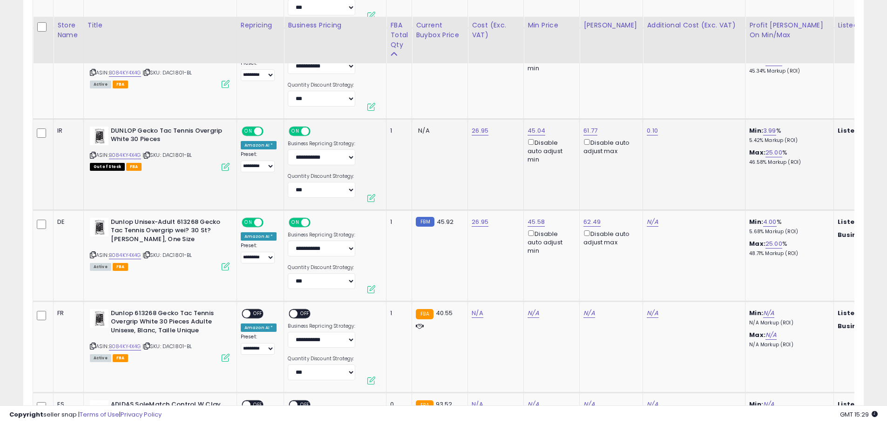
scroll to position [4514, 0]
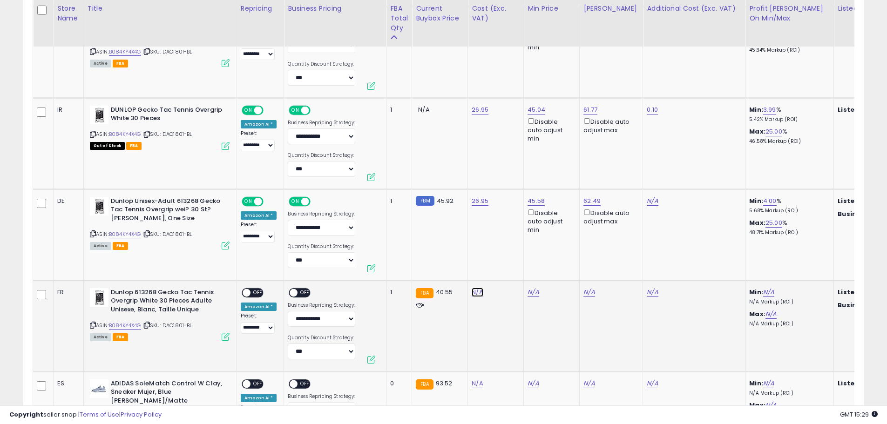
click at [444, 242] on input "number" at bounding box center [448, 243] width 83 height 16
type input "*****"
click at [509, 242] on button "submit" at bounding box center [501, 242] width 16 height 14
click at [259, 289] on span "OFF" at bounding box center [257, 293] width 15 height 8
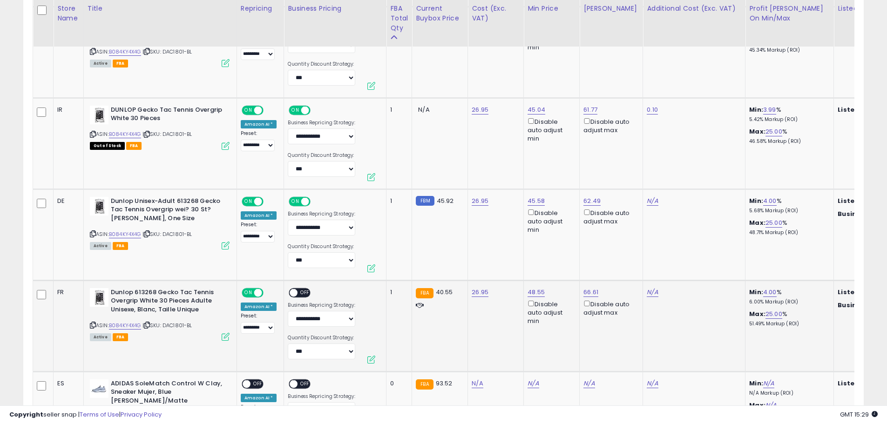
click at [305, 289] on span "OFF" at bounding box center [305, 293] width 15 height 8
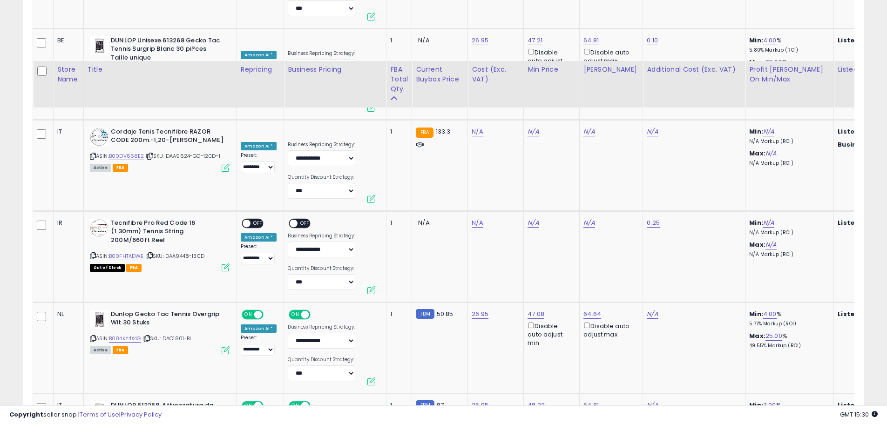
scroll to position [4049, 0]
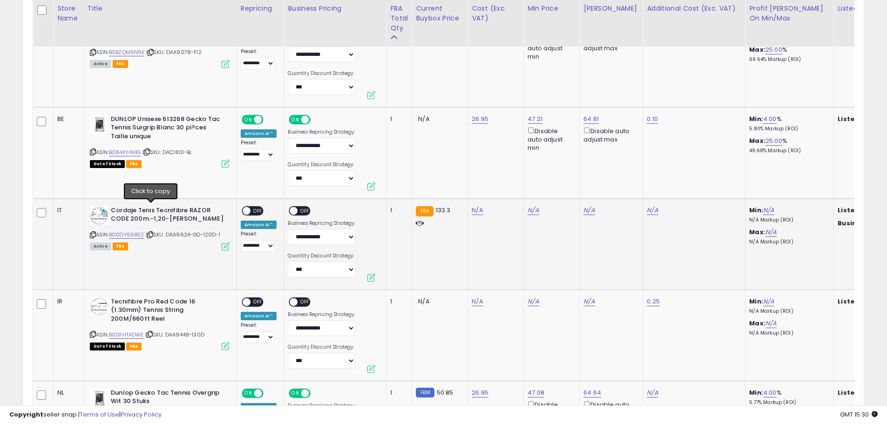
click at [150, 232] on icon at bounding box center [150, 234] width 6 height 5
drag, startPoint x: 398, startPoint y: 160, endPoint x: 383, endPoint y: 159, distance: 14.9
type input "**"
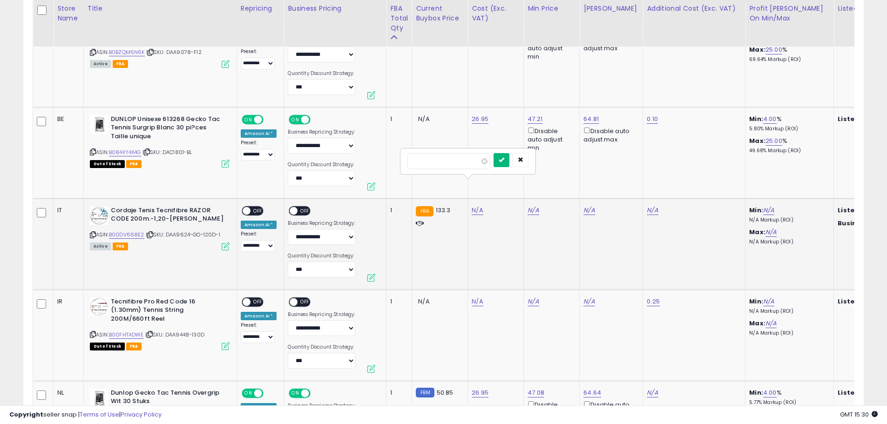
click at [504, 161] on icon "submit" at bounding box center [501, 160] width 6 height 6
click at [257, 207] on span "OFF" at bounding box center [257, 211] width 15 height 8
click at [301, 207] on span "OFF" at bounding box center [305, 211] width 15 height 8
click at [432, 254] on input "number" at bounding box center [448, 252] width 83 height 16
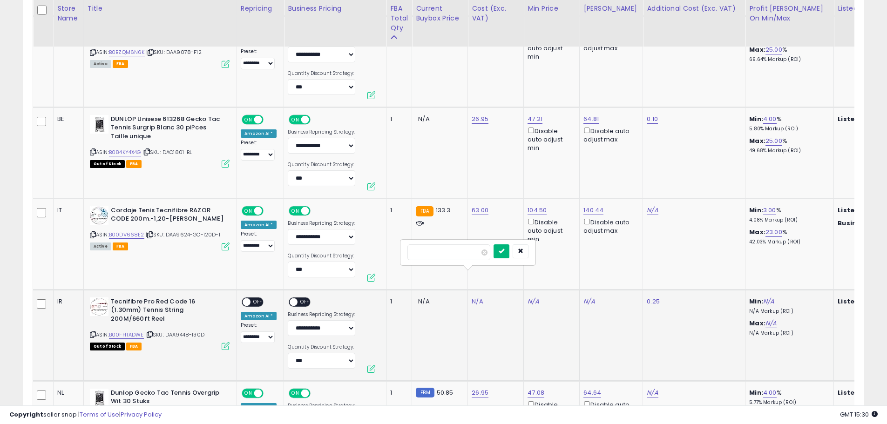
type input "**"
click at [504, 253] on icon "submit" at bounding box center [501, 251] width 6 height 6
click at [256, 298] on span "OFF" at bounding box center [257, 302] width 15 height 8
click at [303, 298] on span "OFF" at bounding box center [305, 302] width 15 height 8
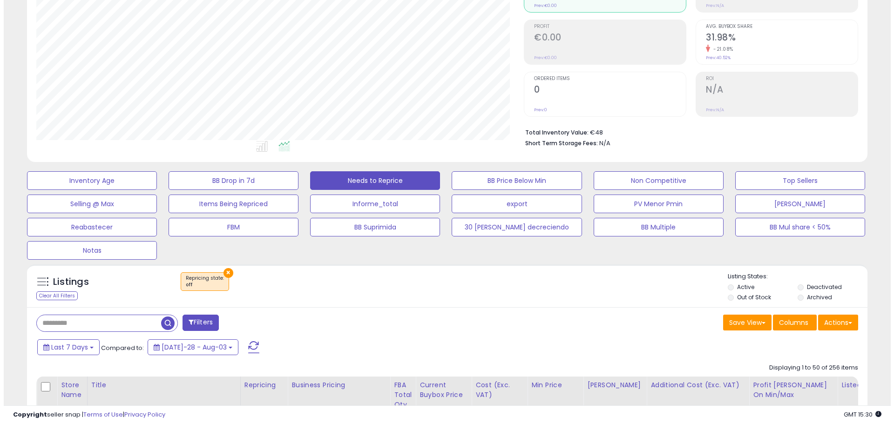
scroll to position [122, 0]
click at [244, 344] on span at bounding box center [249, 347] width 11 height 12
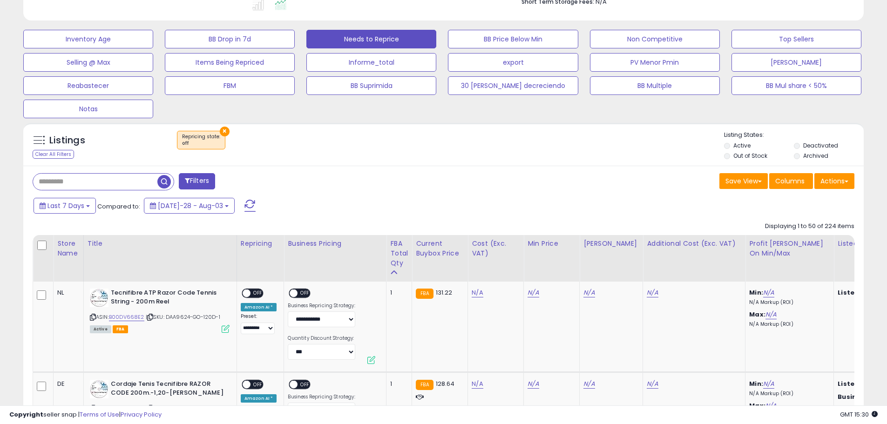
scroll to position [309, 0]
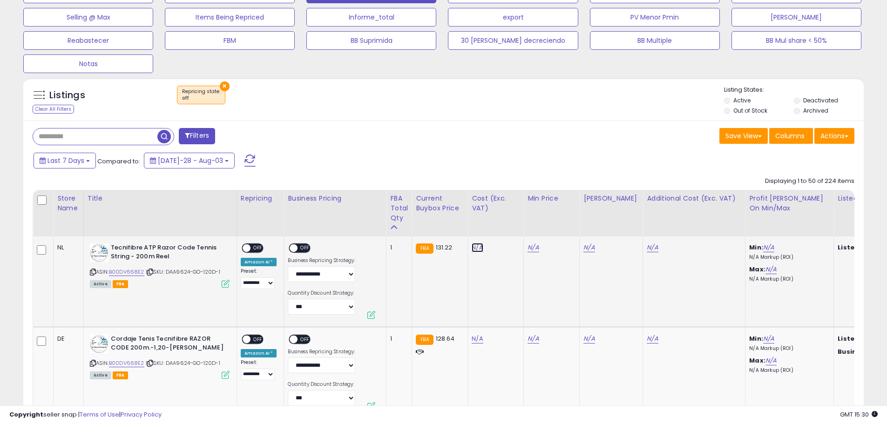
click at [473, 249] on link "N/A" at bounding box center [476, 247] width 11 height 9
type input "**"
click at [504, 222] on icon "submit" at bounding box center [501, 224] width 6 height 6
click at [257, 249] on span "OFF" at bounding box center [257, 248] width 15 height 8
click at [304, 248] on span "OFF" at bounding box center [305, 248] width 15 height 8
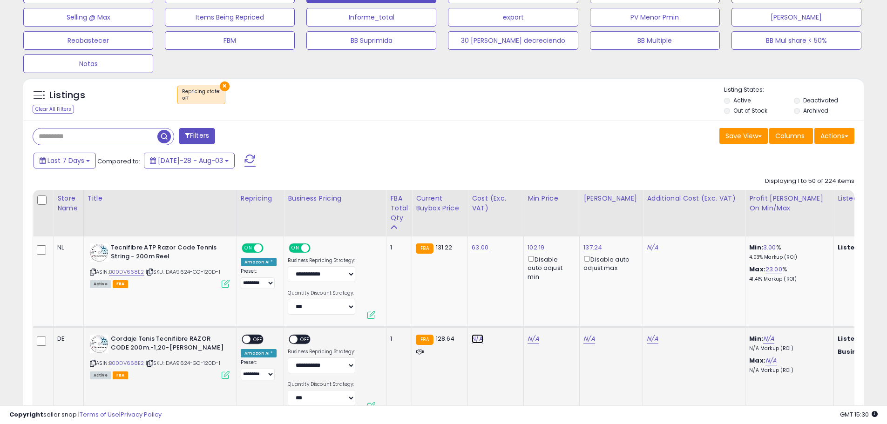
click at [475, 339] on link "N/A" at bounding box center [476, 338] width 11 height 9
type input "**"
click at [509, 318] on button "submit" at bounding box center [501, 315] width 16 height 14
click at [257, 339] on span "OFF" at bounding box center [257, 340] width 15 height 8
click at [303, 339] on span "OFF" at bounding box center [305, 340] width 15 height 8
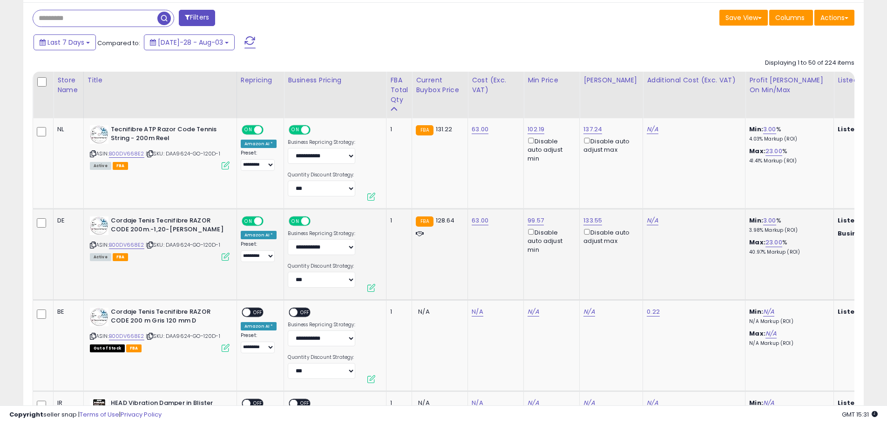
scroll to position [448, 0]
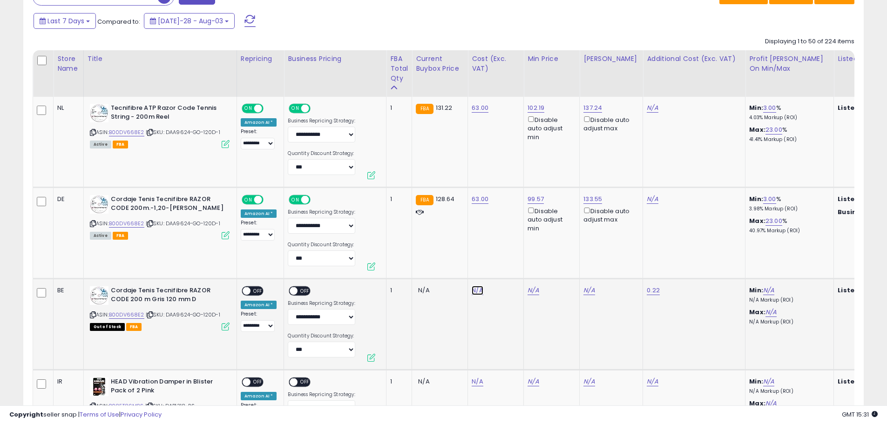
click at [472, 291] on link "N/A" at bounding box center [476, 290] width 11 height 9
type input "**"
click at [509, 271] on button "submit" at bounding box center [501, 267] width 16 height 14
click at [254, 291] on span "OFF" at bounding box center [257, 291] width 15 height 8
click at [300, 291] on span "OFF" at bounding box center [305, 291] width 15 height 8
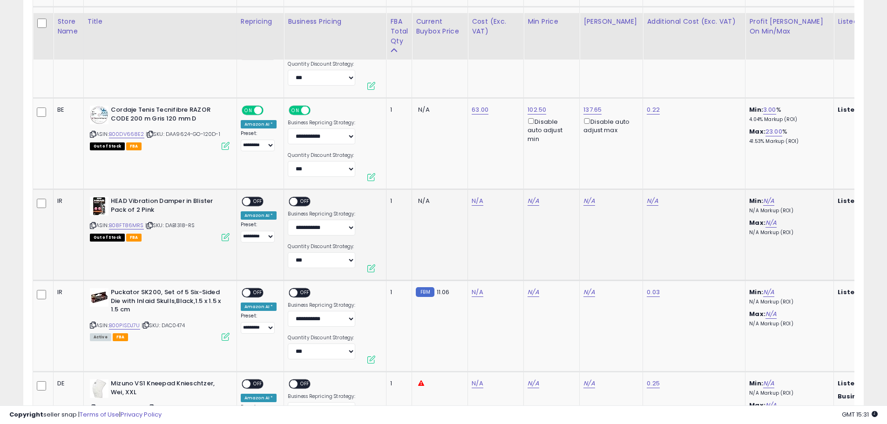
scroll to position [681, 0]
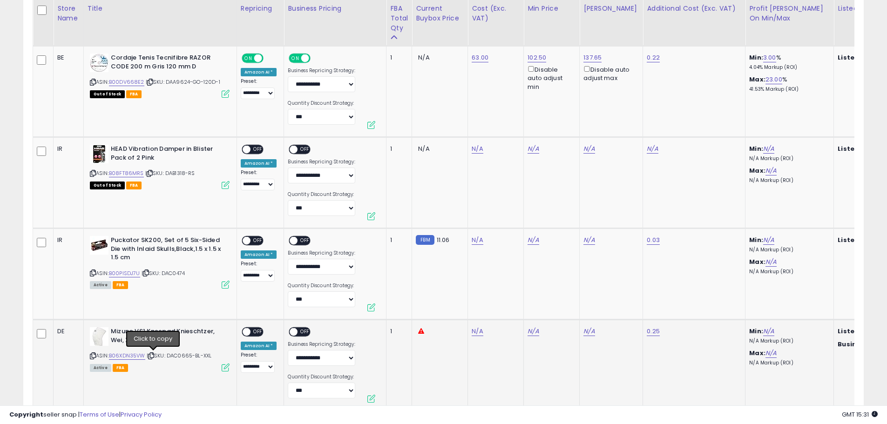
click at [154, 355] on icon at bounding box center [151, 355] width 6 height 5
click at [471, 154] on link "N/A" at bounding box center [476, 148] width 11 height 9
type input "**"
type input "****"
click at [504, 309] on icon "submit" at bounding box center [501, 307] width 6 height 6
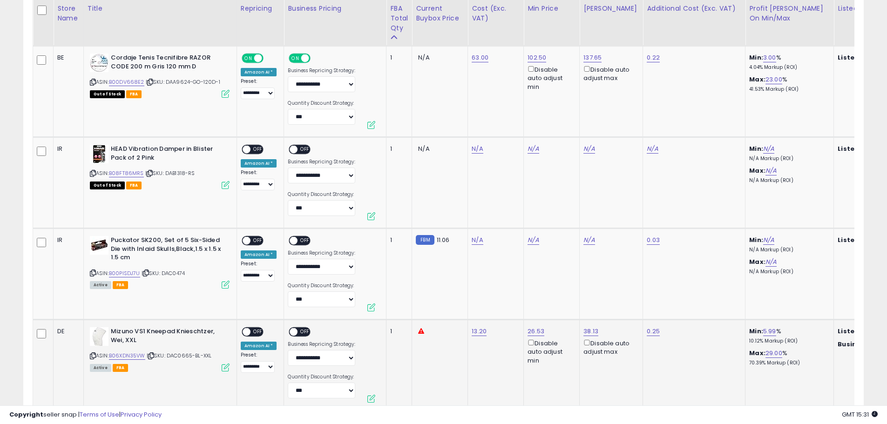
click at [299, 334] on span "OFF" at bounding box center [305, 332] width 15 height 8
click at [255, 331] on span "OFF" at bounding box center [257, 332] width 15 height 8
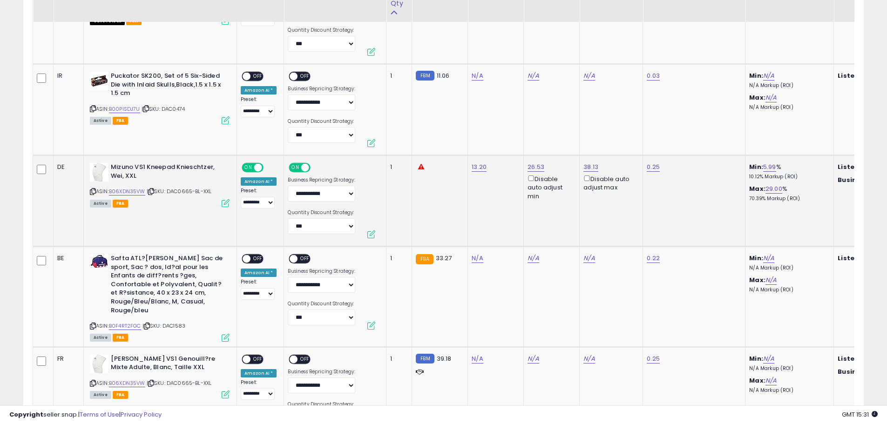
scroll to position [867, 0]
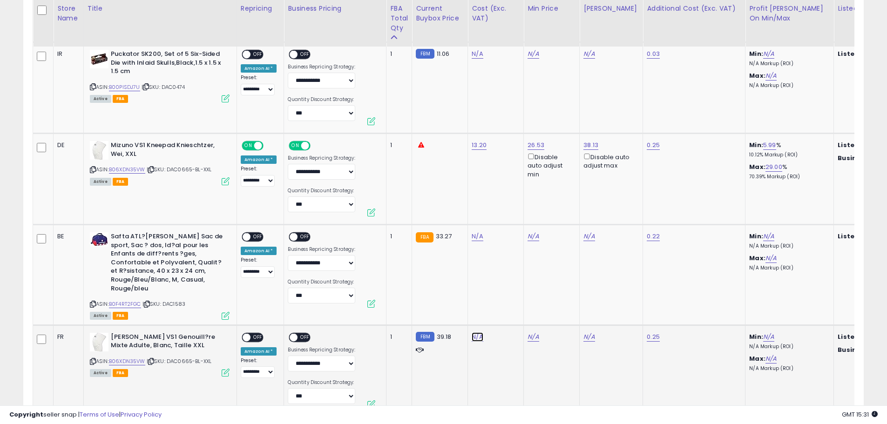
type input "**"
type input "****"
click at [509, 314] on button "submit" at bounding box center [501, 313] width 16 height 14
click at [298, 336] on span "OFF" at bounding box center [305, 337] width 15 height 8
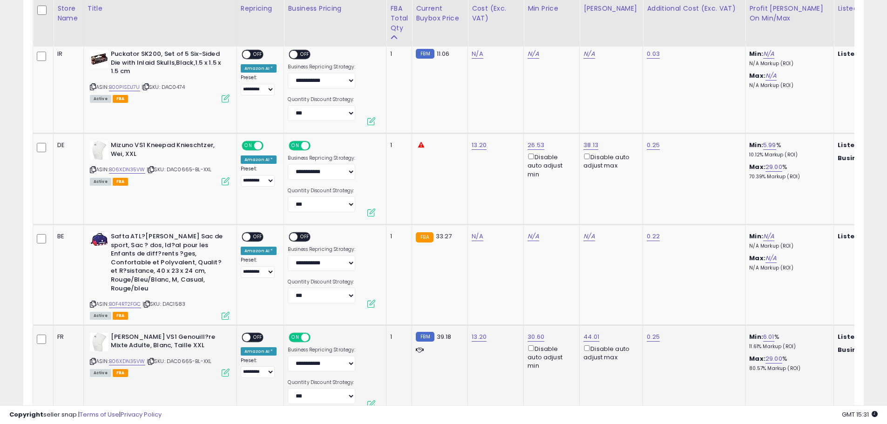
click at [256, 339] on span "OFF" at bounding box center [257, 337] width 15 height 8
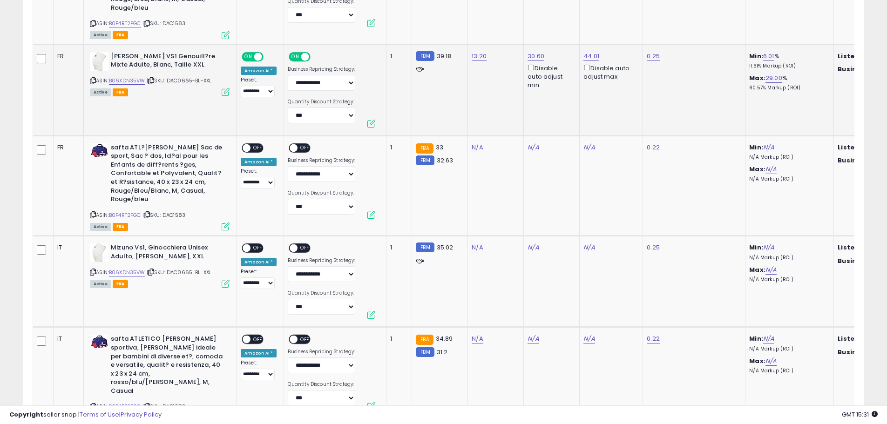
scroll to position [1193, 0]
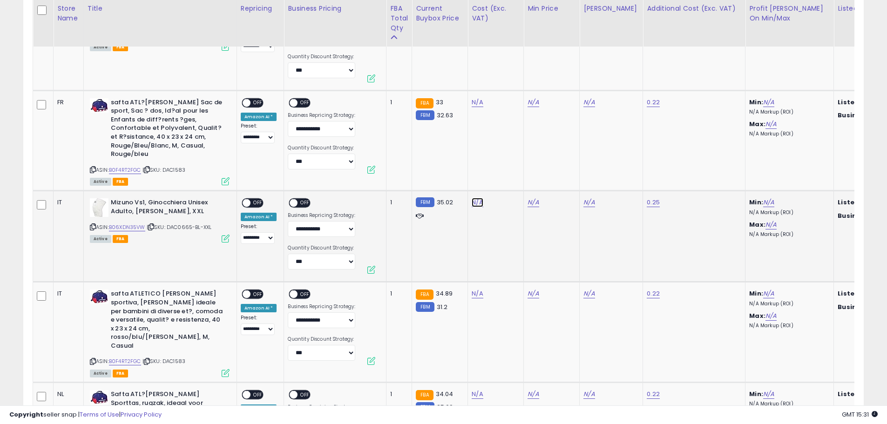
type input "**"
type input "****"
click at [509, 175] on button "submit" at bounding box center [501, 179] width 16 height 14
click at [299, 202] on span "OFF" at bounding box center [305, 203] width 15 height 8
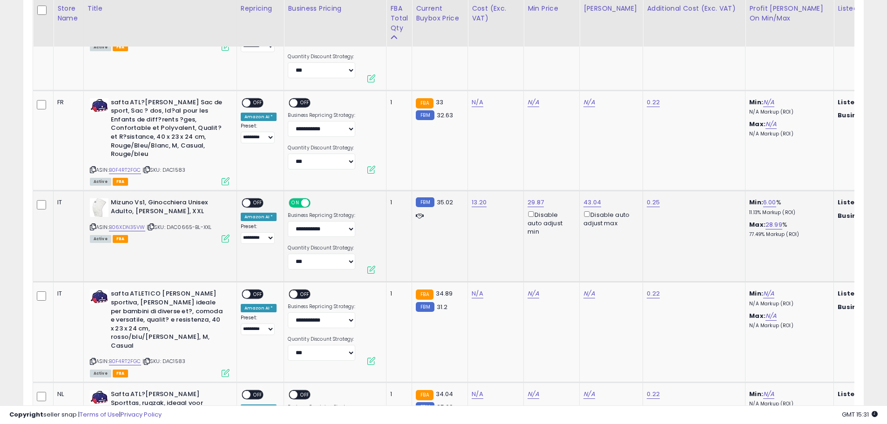
click at [254, 202] on span "OFF" at bounding box center [257, 203] width 15 height 8
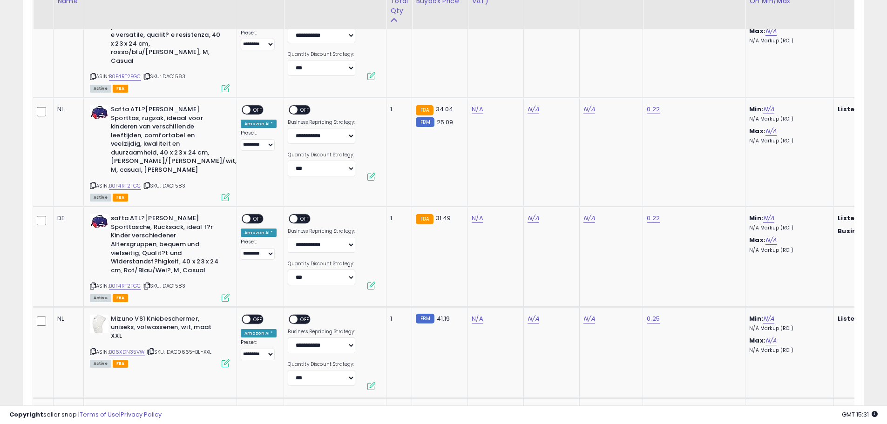
scroll to position [1565, 0]
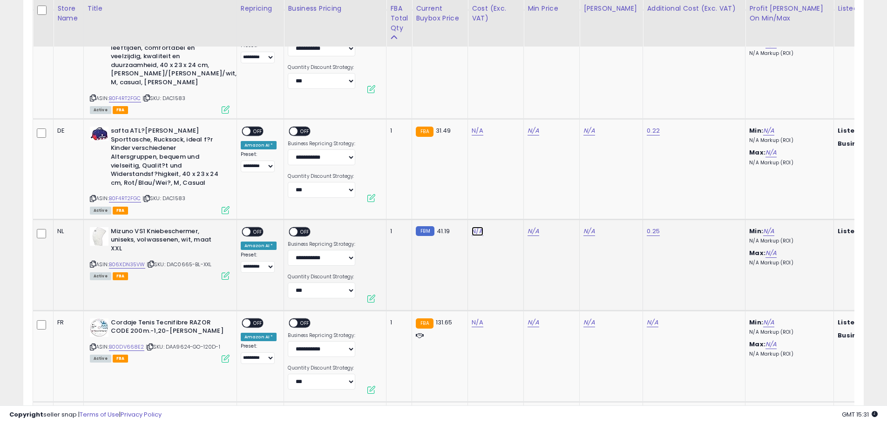
type input "**"
type input "****"
click at [504, 181] on icon "submit" at bounding box center [501, 181] width 6 height 6
click at [303, 228] on span "OFF" at bounding box center [305, 232] width 15 height 8
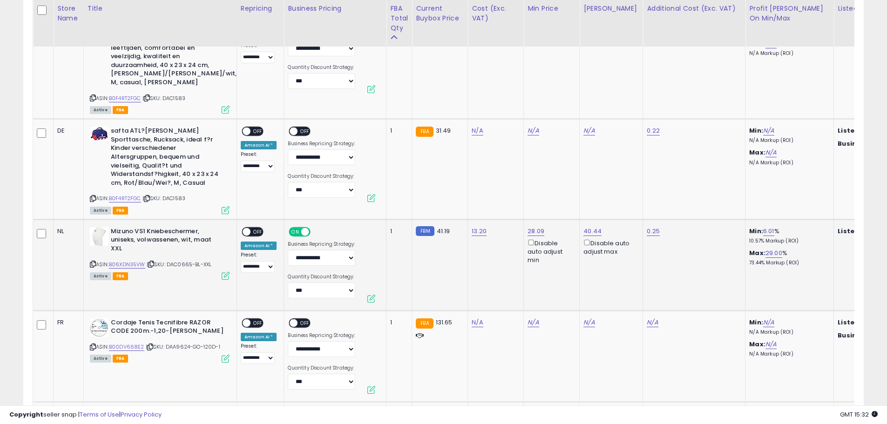
click at [260, 228] on span "OFF" at bounding box center [257, 232] width 15 height 8
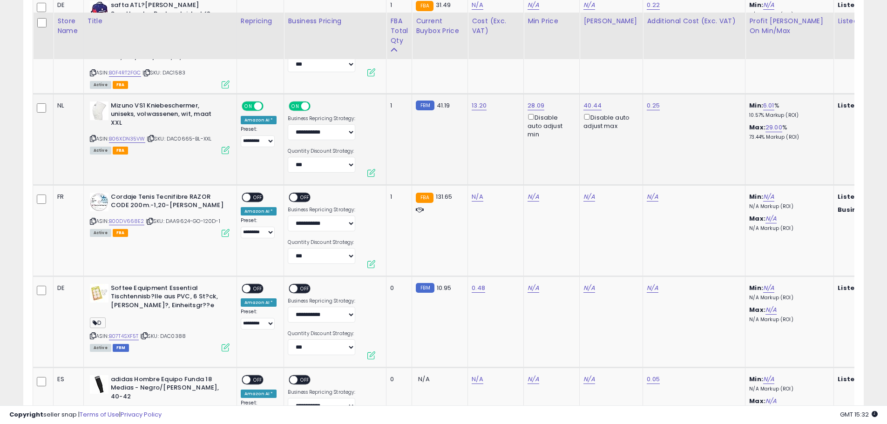
scroll to position [1751, 0]
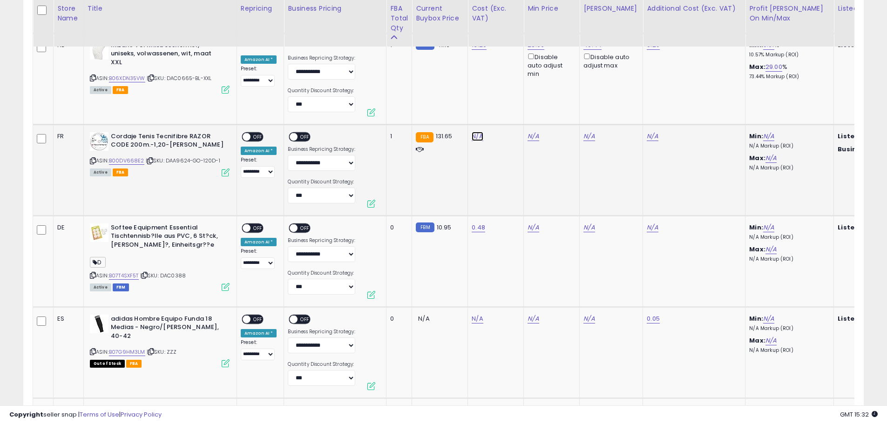
type input "**"
click at [504, 86] on icon "submit" at bounding box center [501, 86] width 6 height 6
click at [301, 133] on span "OFF" at bounding box center [305, 137] width 15 height 8
click at [259, 133] on span "OFF" at bounding box center [257, 137] width 15 height 8
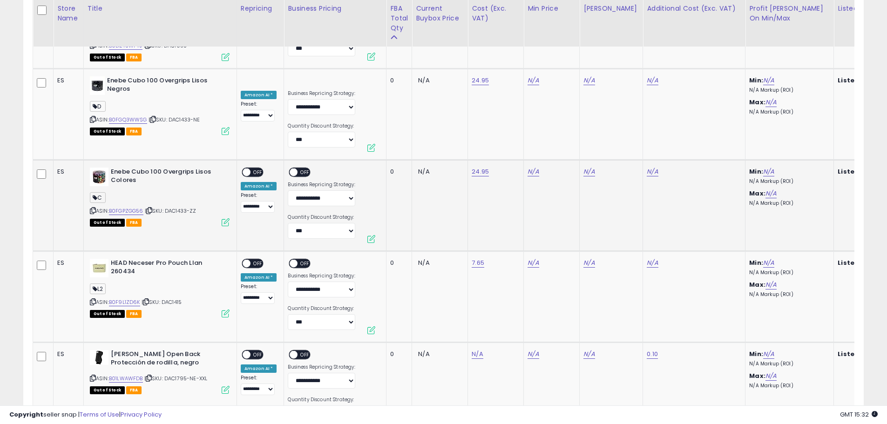
scroll to position [2822, 0]
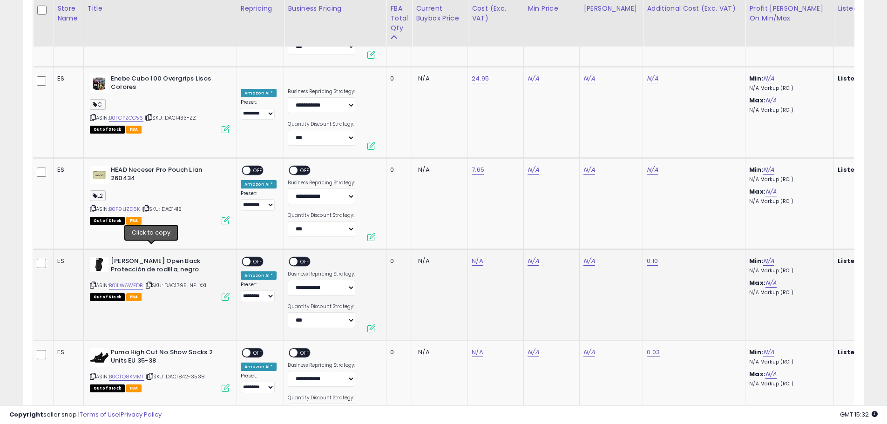
click at [152, 282] on icon at bounding box center [149, 284] width 6 height 5
type input "**"
type input "*****"
click at [509, 202] on button "submit" at bounding box center [501, 202] width 16 height 14
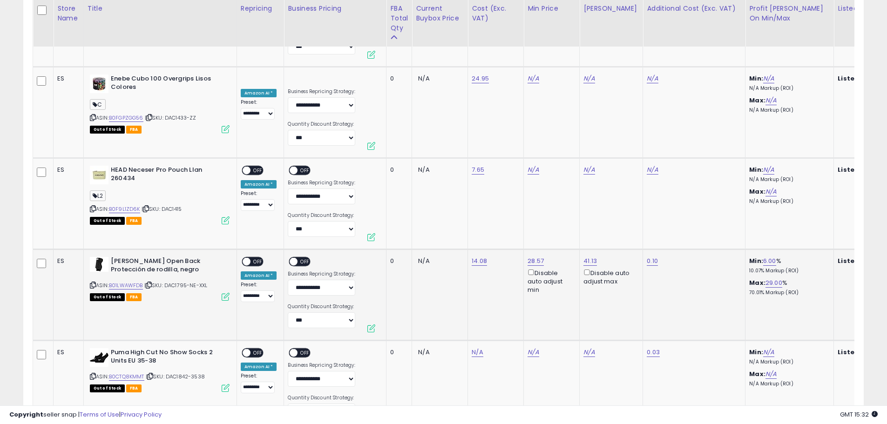
click at [301, 257] on span "OFF" at bounding box center [305, 261] width 15 height 8
click at [257, 257] on span "OFF" at bounding box center [257, 261] width 15 height 8
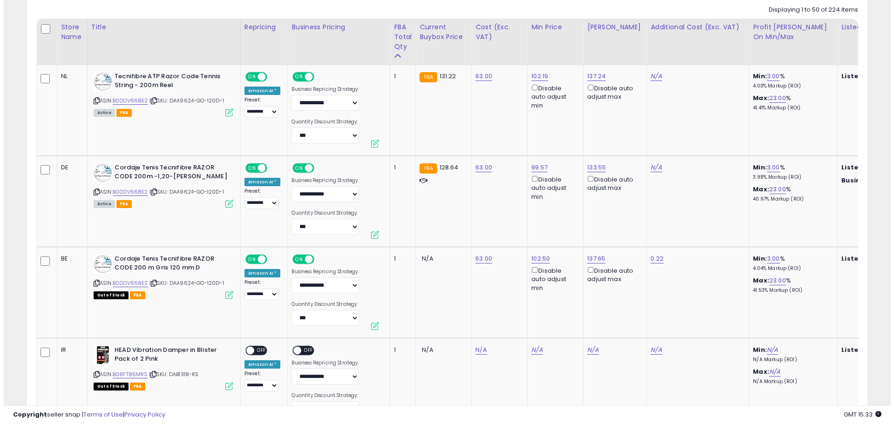
scroll to position [0, 0]
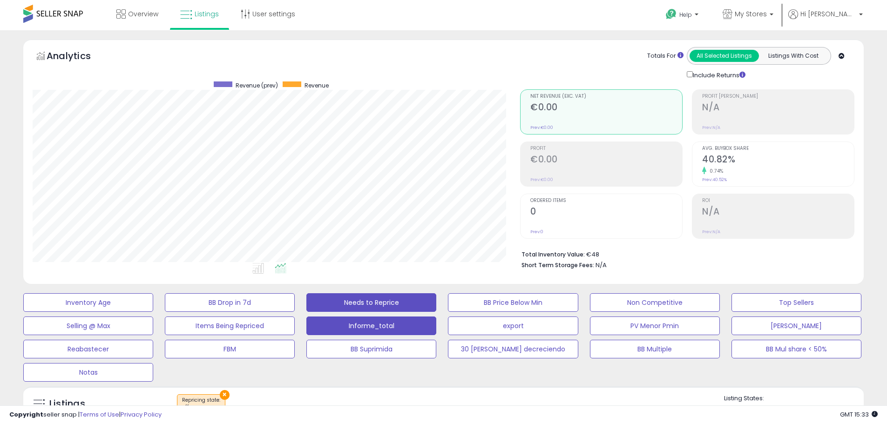
click at [153, 312] on button "Informe_total" at bounding box center [88, 302] width 130 height 19
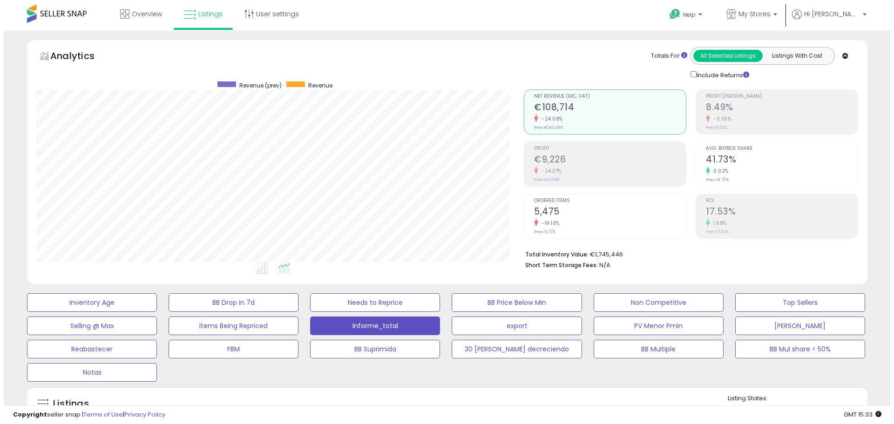
scroll to position [191, 487]
click at [791, 118] on div "-0.35%" at bounding box center [778, 118] width 152 height 9
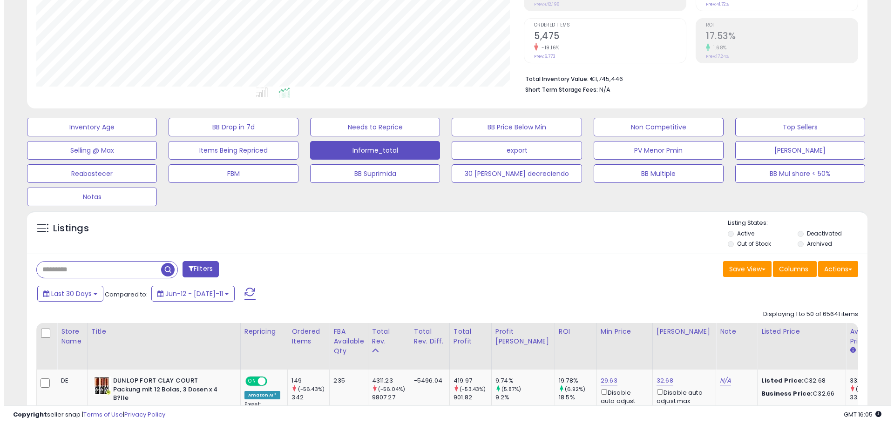
scroll to position [186, 0]
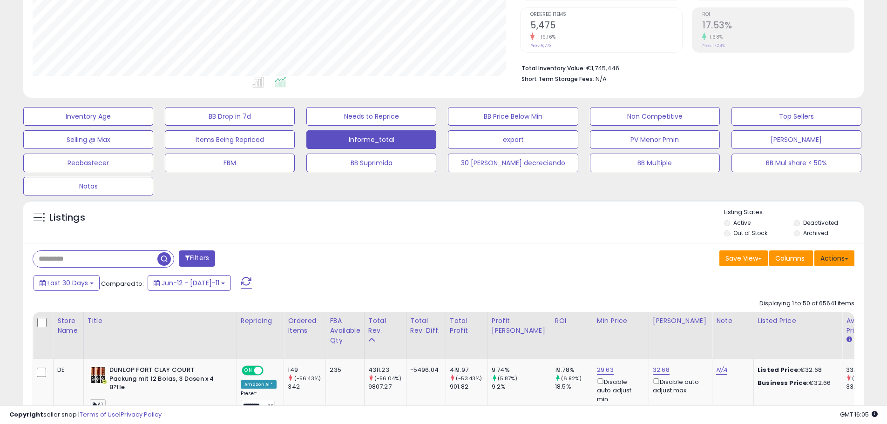
click at [832, 256] on button "Actions" at bounding box center [834, 258] width 40 height 16
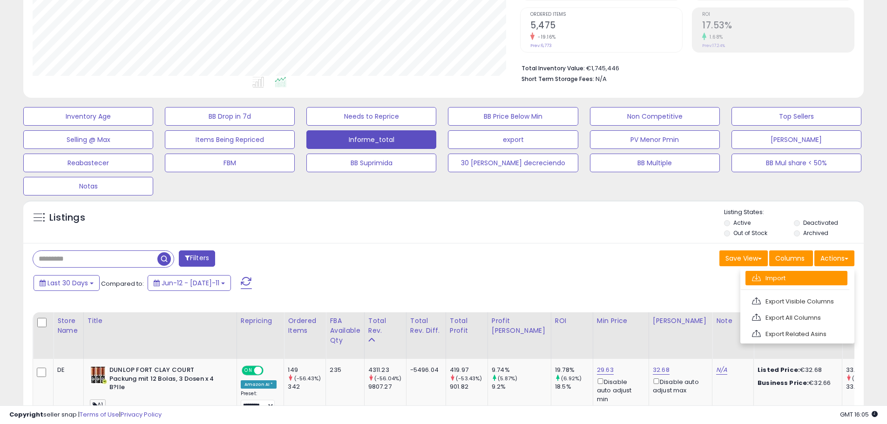
click at [783, 277] on link "Import" at bounding box center [796, 278] width 102 height 14
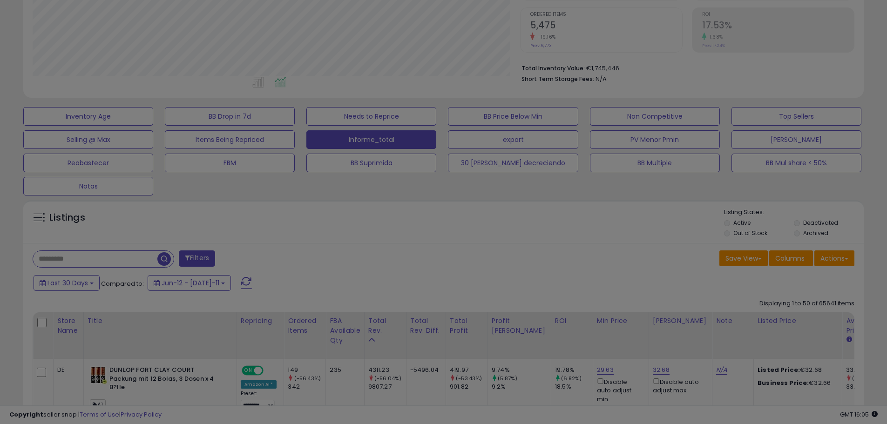
scroll to position [191, 491]
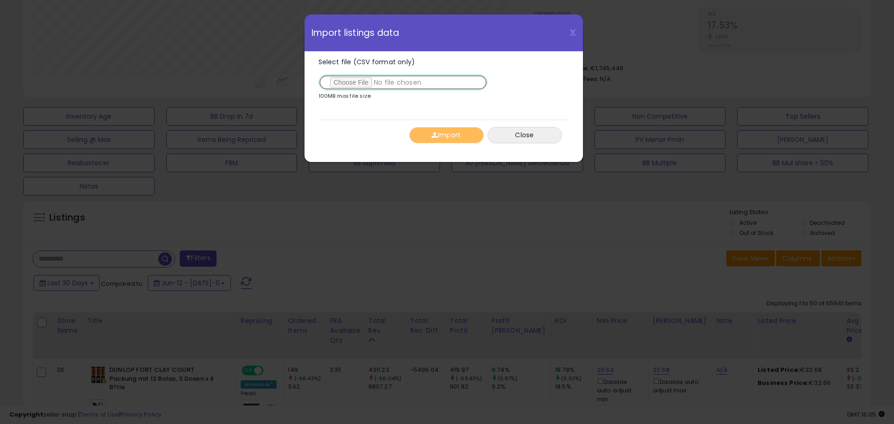
click at [365, 83] on input "Select file (CSV format only)" at bounding box center [402, 82] width 169 height 16
click at [474, 137] on button "Import" at bounding box center [446, 135] width 74 height 16
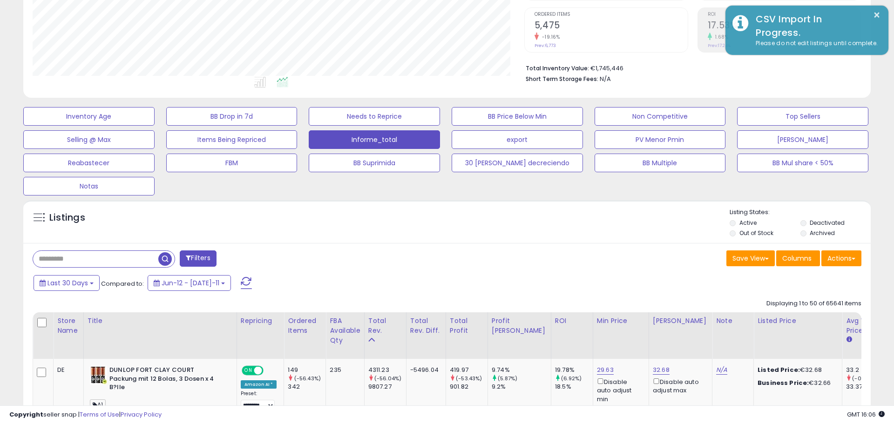
scroll to position [465194, 464897]
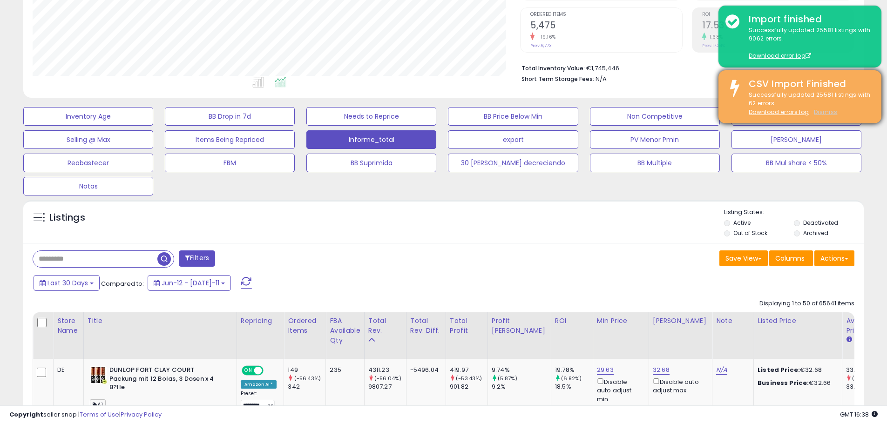
click at [825, 112] on u "Dismiss" at bounding box center [824, 112] width 23 height 8
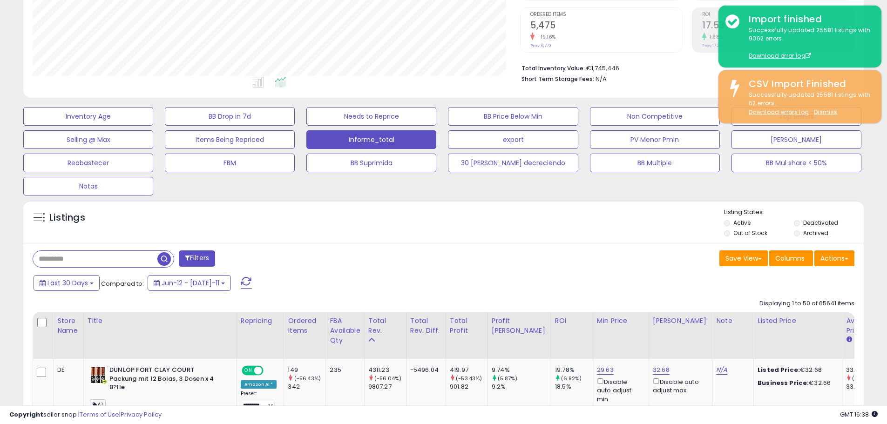
click at [0, 0] on div "Retrieving listings data.." at bounding box center [0, 0] width 0 height 0
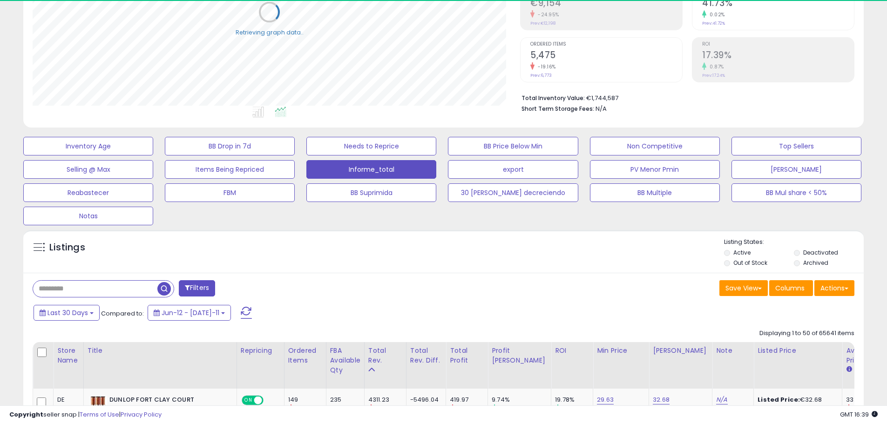
scroll to position [140, 0]
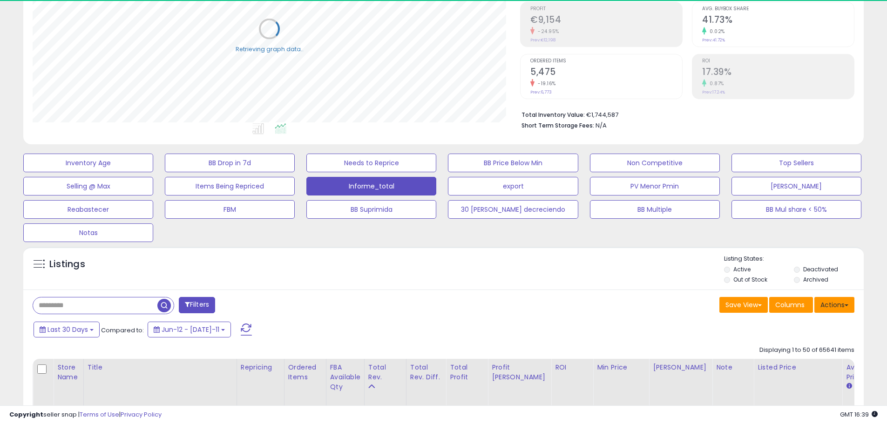
click at [842, 305] on button "Actions" at bounding box center [834, 305] width 40 height 16
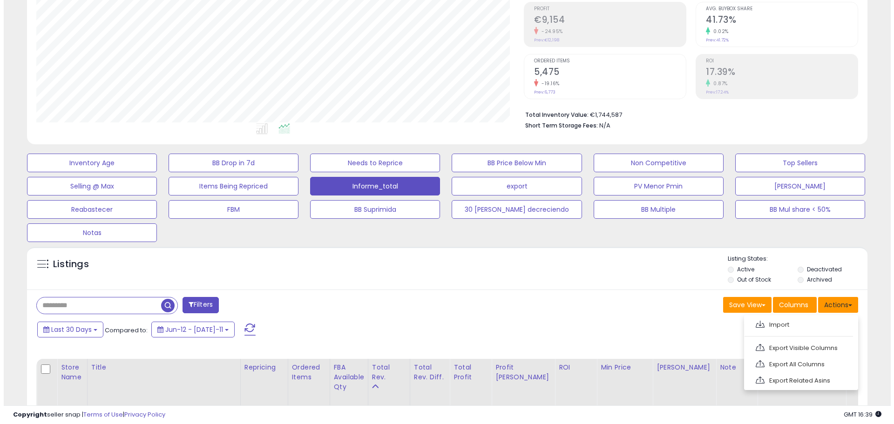
scroll to position [191, 487]
click at [773, 324] on link "Import" at bounding box center [796, 324] width 102 height 14
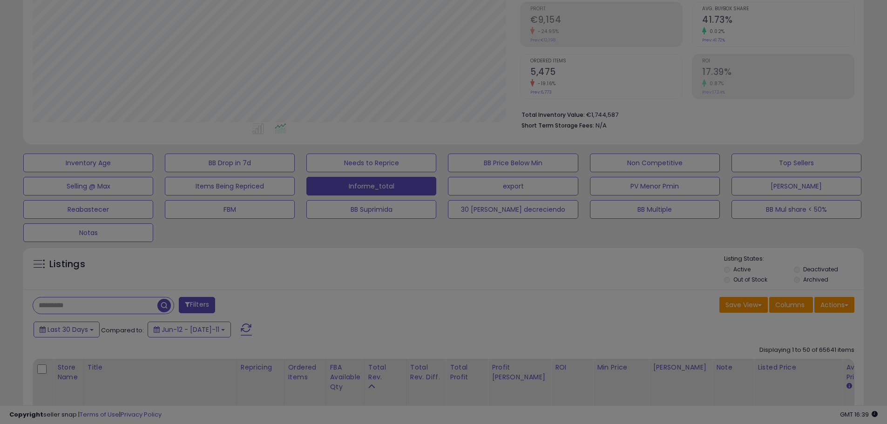
scroll to position [191, 491]
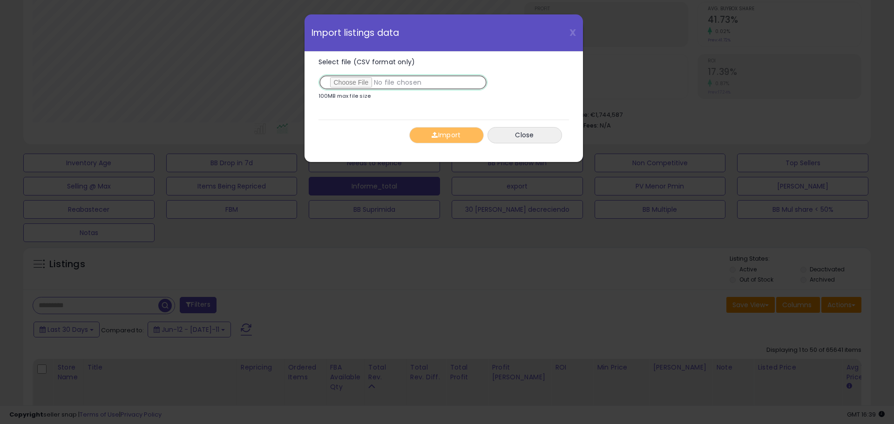
click at [368, 81] on input "Select file (CSV format only)" at bounding box center [402, 82] width 169 height 16
type input "**********"
click at [467, 138] on button "Import" at bounding box center [446, 135] width 74 height 16
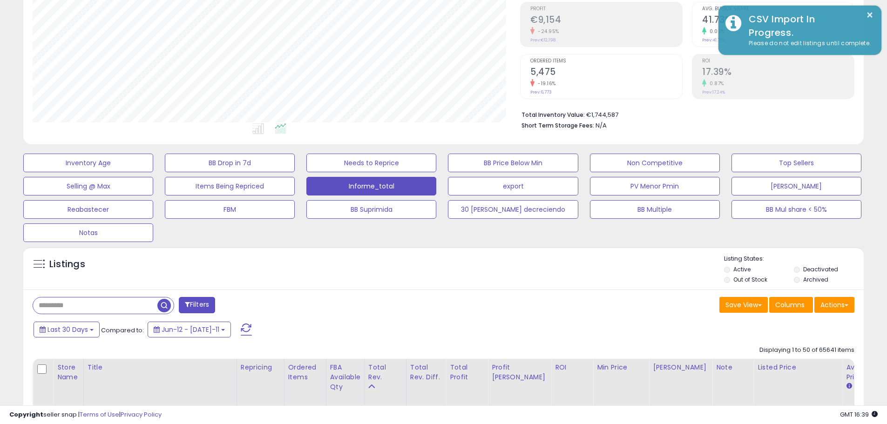
scroll to position [465194, 464897]
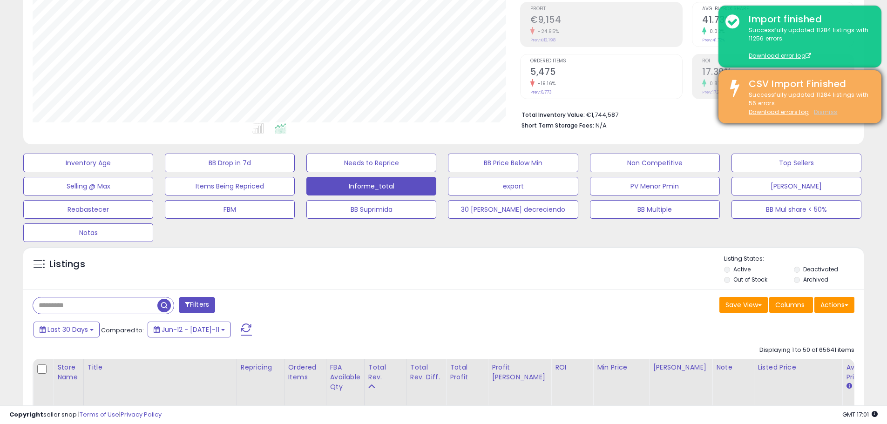
click at [830, 115] on u "Dismiss" at bounding box center [824, 112] width 23 height 8
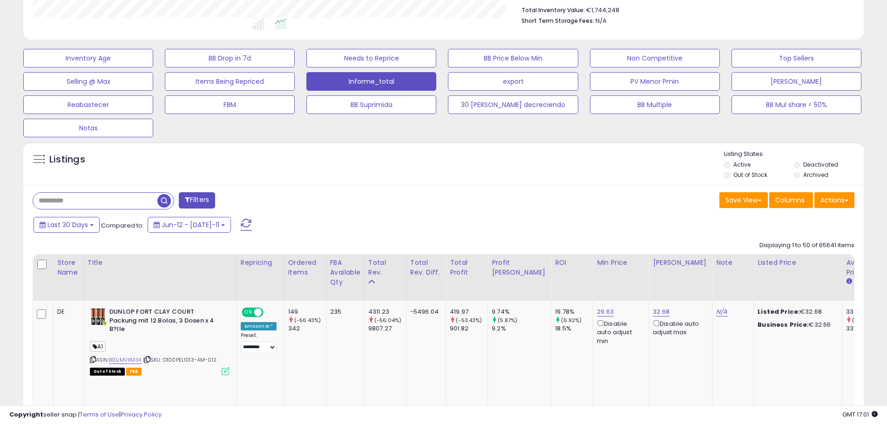
scroll to position [186, 0]
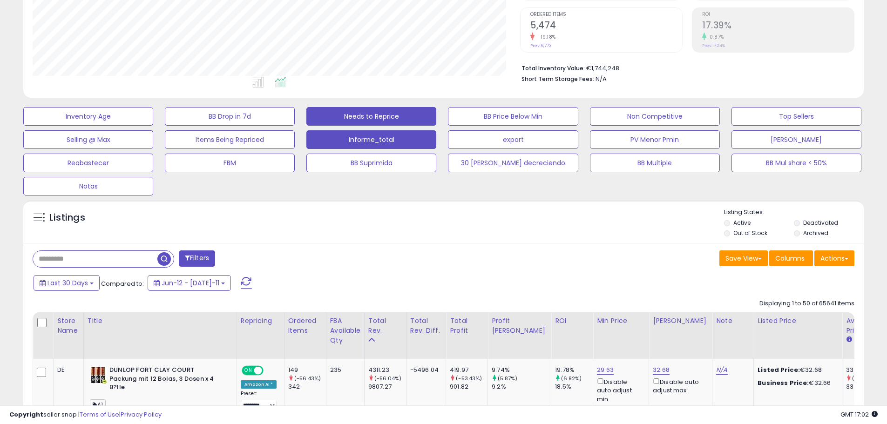
click at [153, 113] on button "Needs to Reprice" at bounding box center [88, 116] width 130 height 19
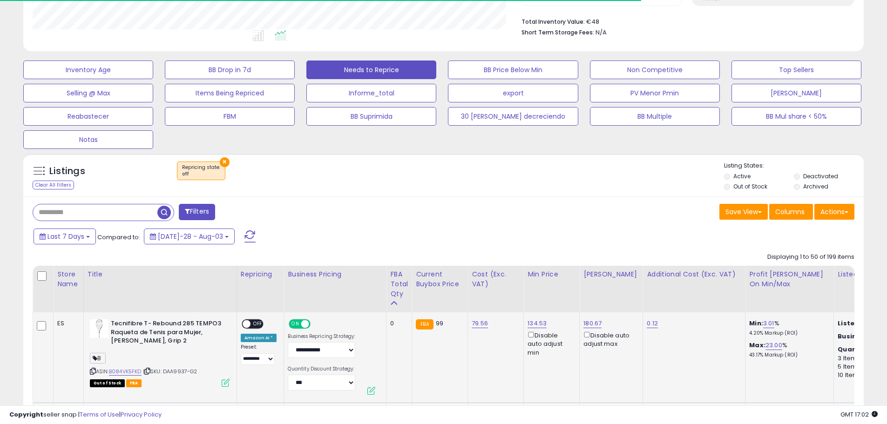
scroll to position [191, 487]
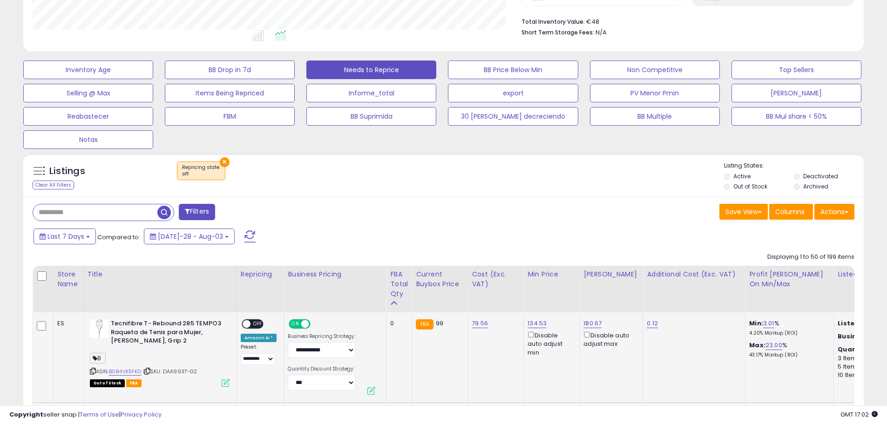
click at [254, 325] on span "OFF" at bounding box center [257, 324] width 15 height 8
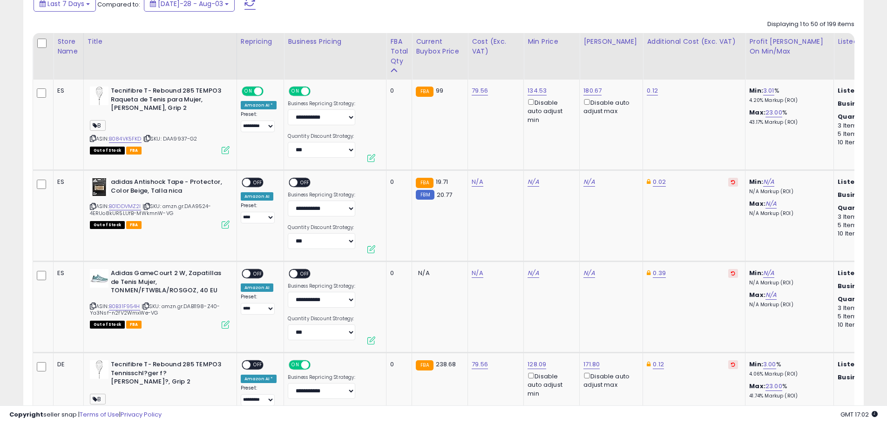
scroll to position [512, 0]
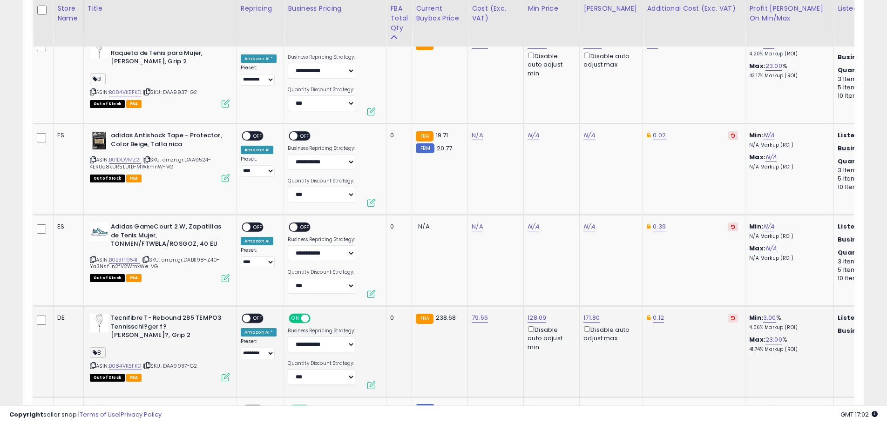
click at [252, 320] on span "OFF" at bounding box center [257, 319] width 15 height 8
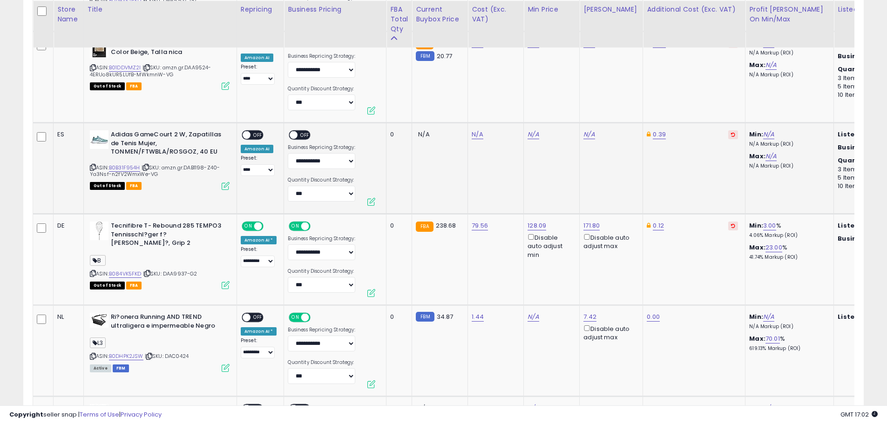
scroll to position [605, 0]
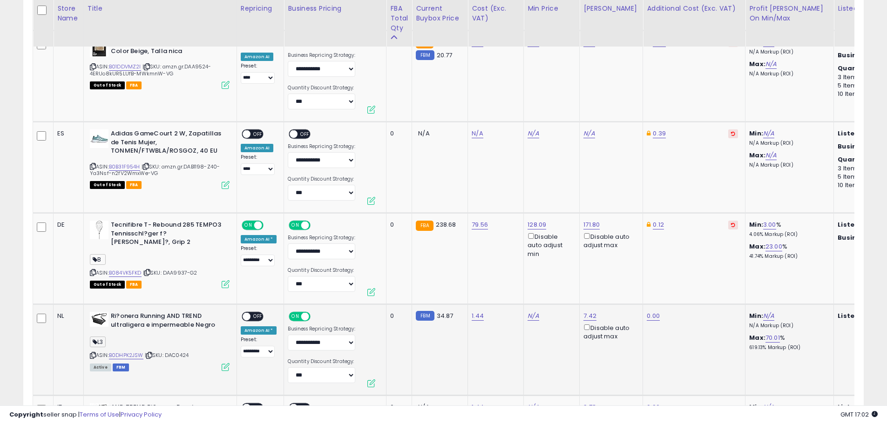
click at [257, 316] on span "OFF" at bounding box center [257, 317] width 15 height 8
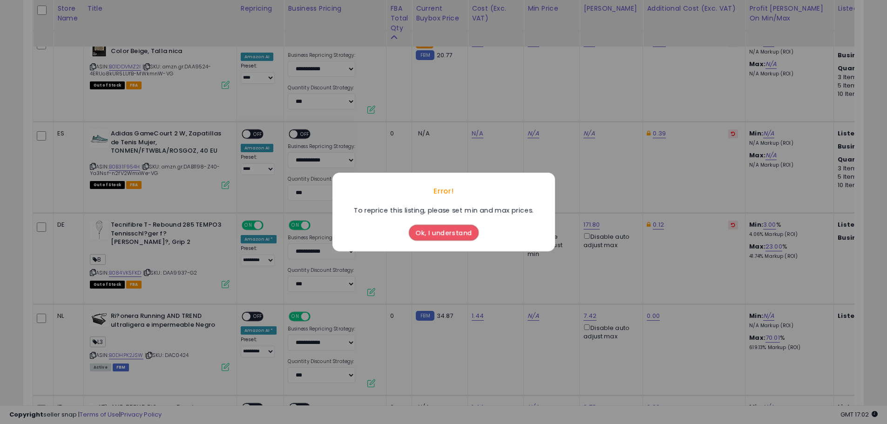
click at [459, 232] on button "Ok, I understand" at bounding box center [444, 233] width 70 height 16
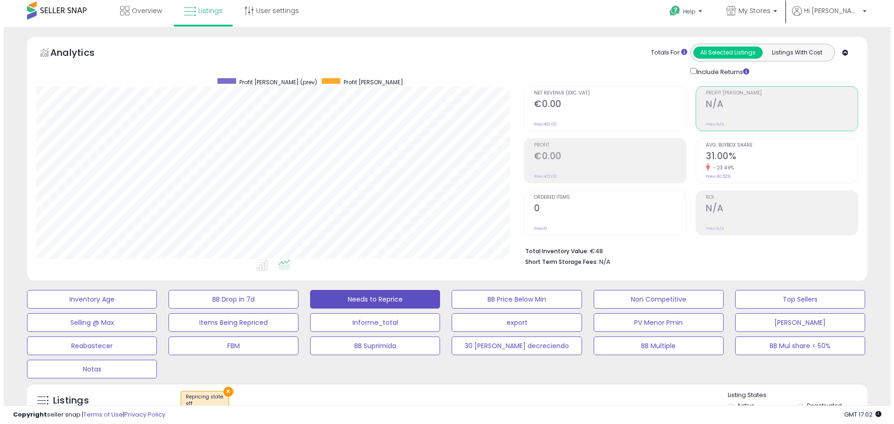
scroll to position [0, 0]
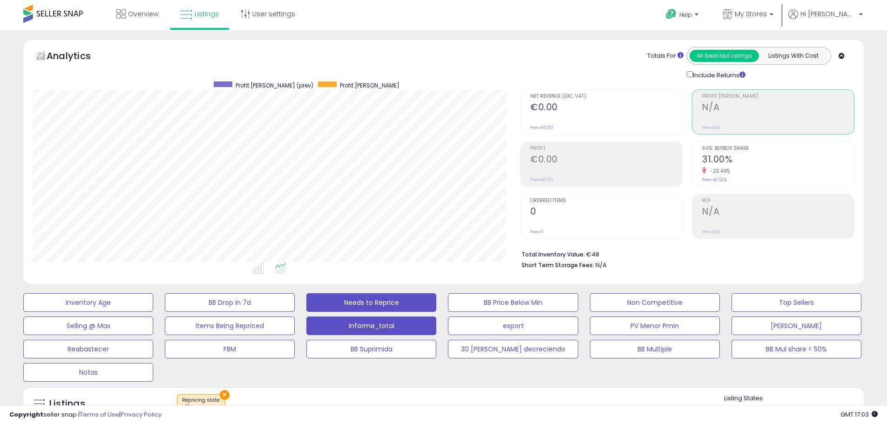
click at [153, 312] on button "Informe_total" at bounding box center [88, 302] width 130 height 19
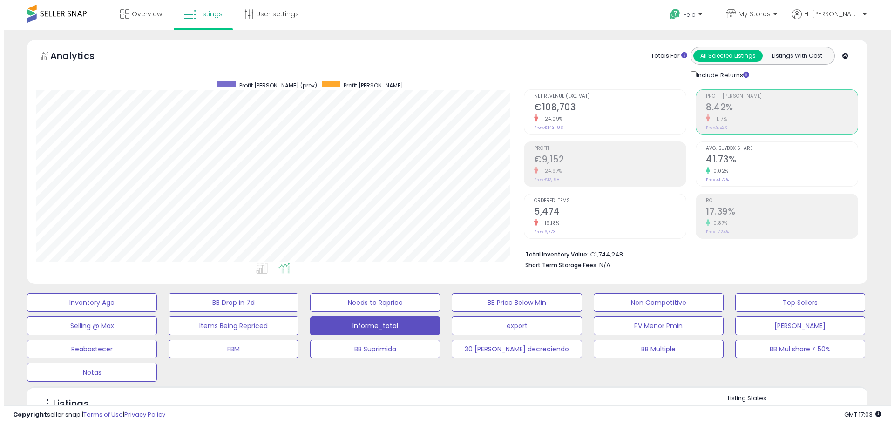
scroll to position [191, 487]
click at [555, 166] on h2 "€9,152" at bounding box center [606, 160] width 152 height 13
click at [836, 13] on span "Hi [PERSON_NAME]" at bounding box center [828, 13] width 56 height 9
click at [842, 96] on link "Logout" at bounding box center [841, 98] width 20 height 9
